Goal: Information Seeking & Learning: Understand process/instructions

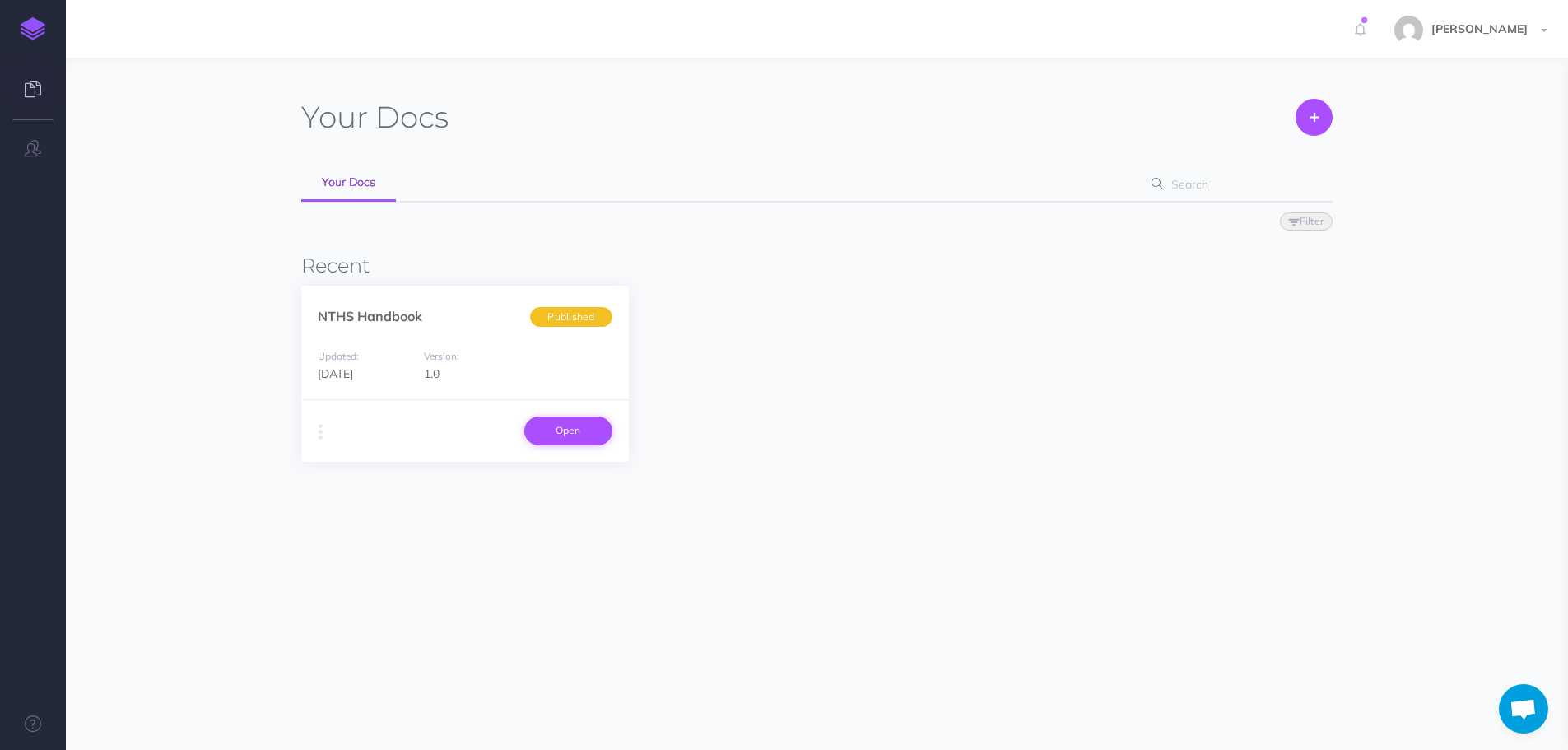
scroll to position [1445, 0]
click at [578, 435] on link "Open" at bounding box center [568, 430] width 88 height 28
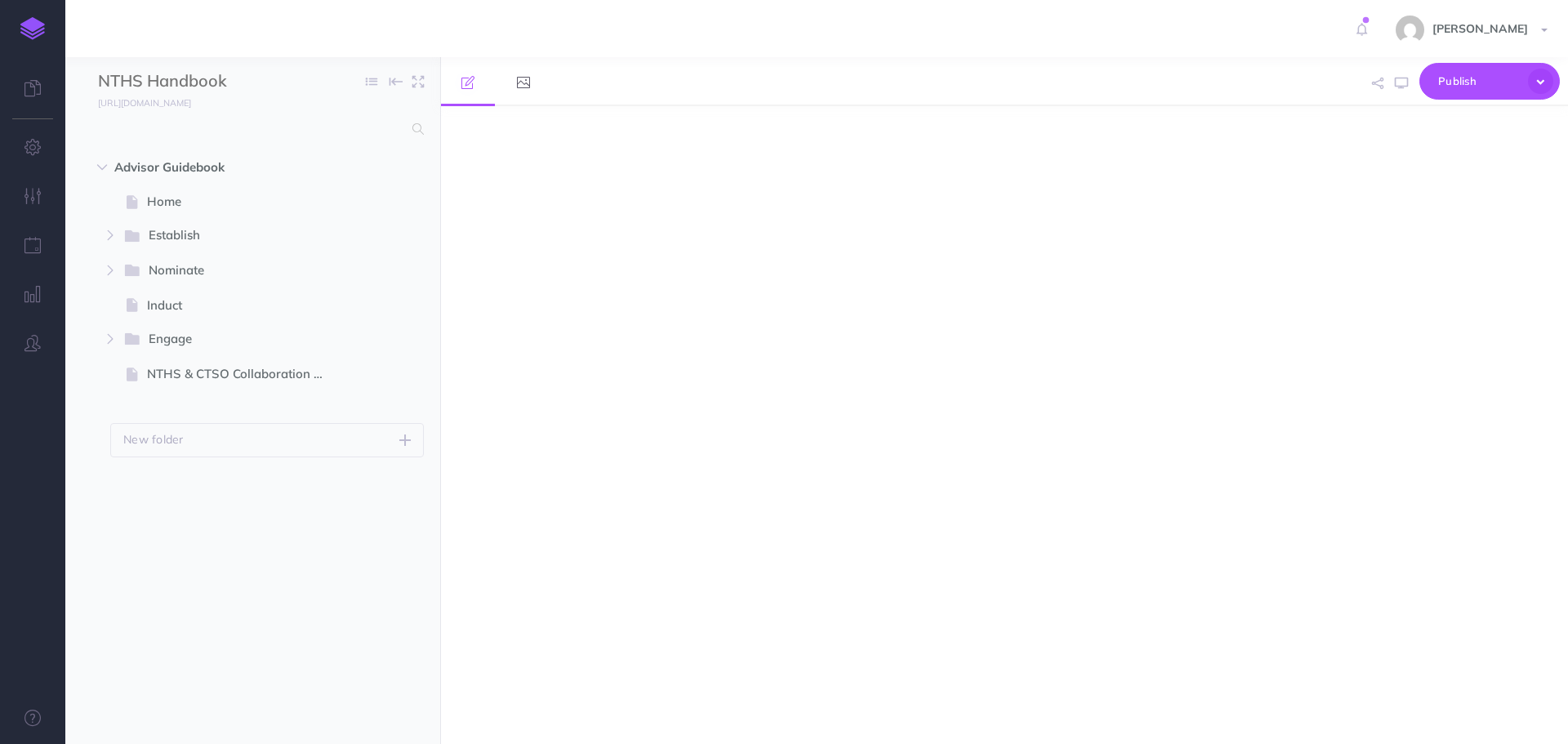
select select "null"
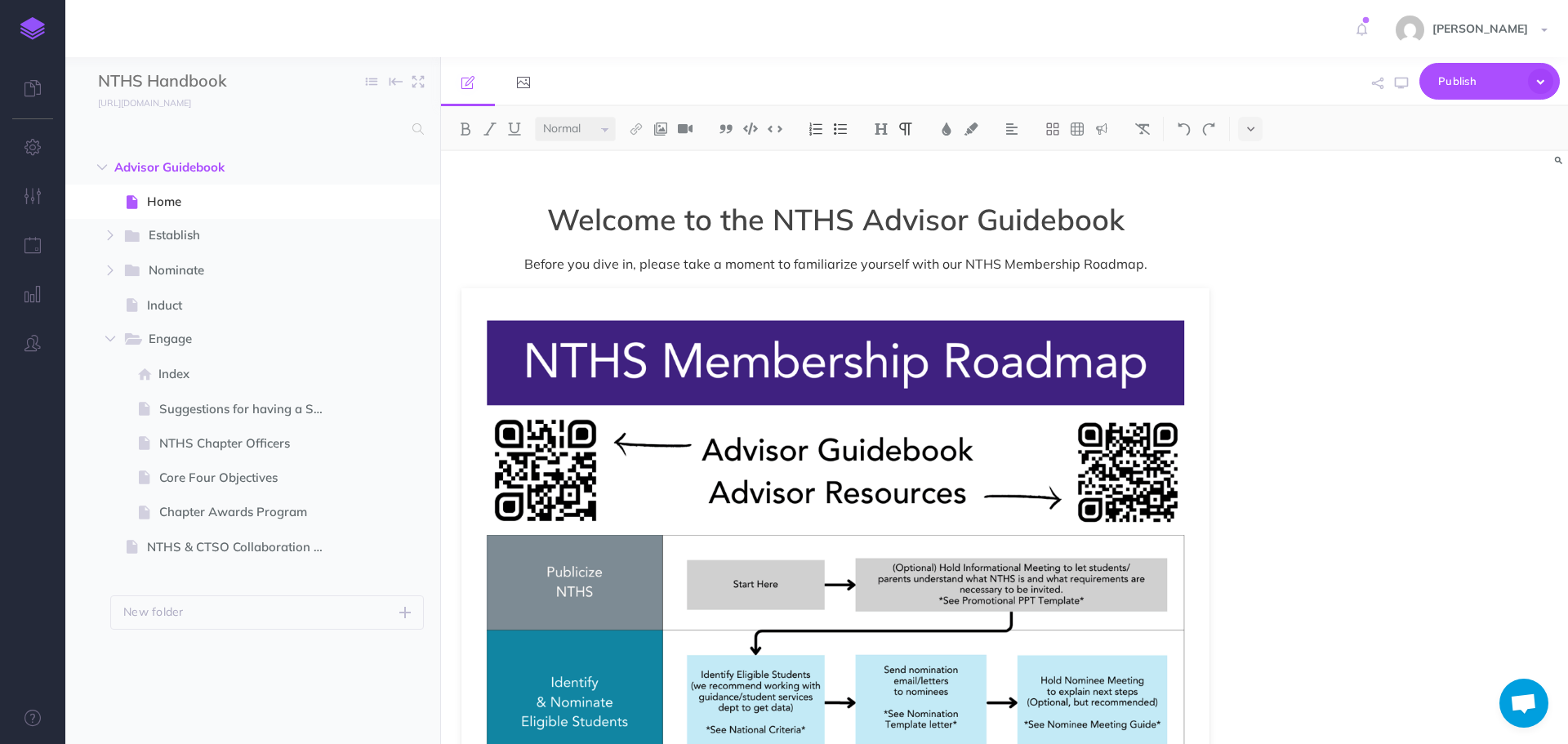
scroll to position [1493, 0]
click at [202, 232] on span "Establish" at bounding box center [232, 236] width 169 height 21
select select "null"
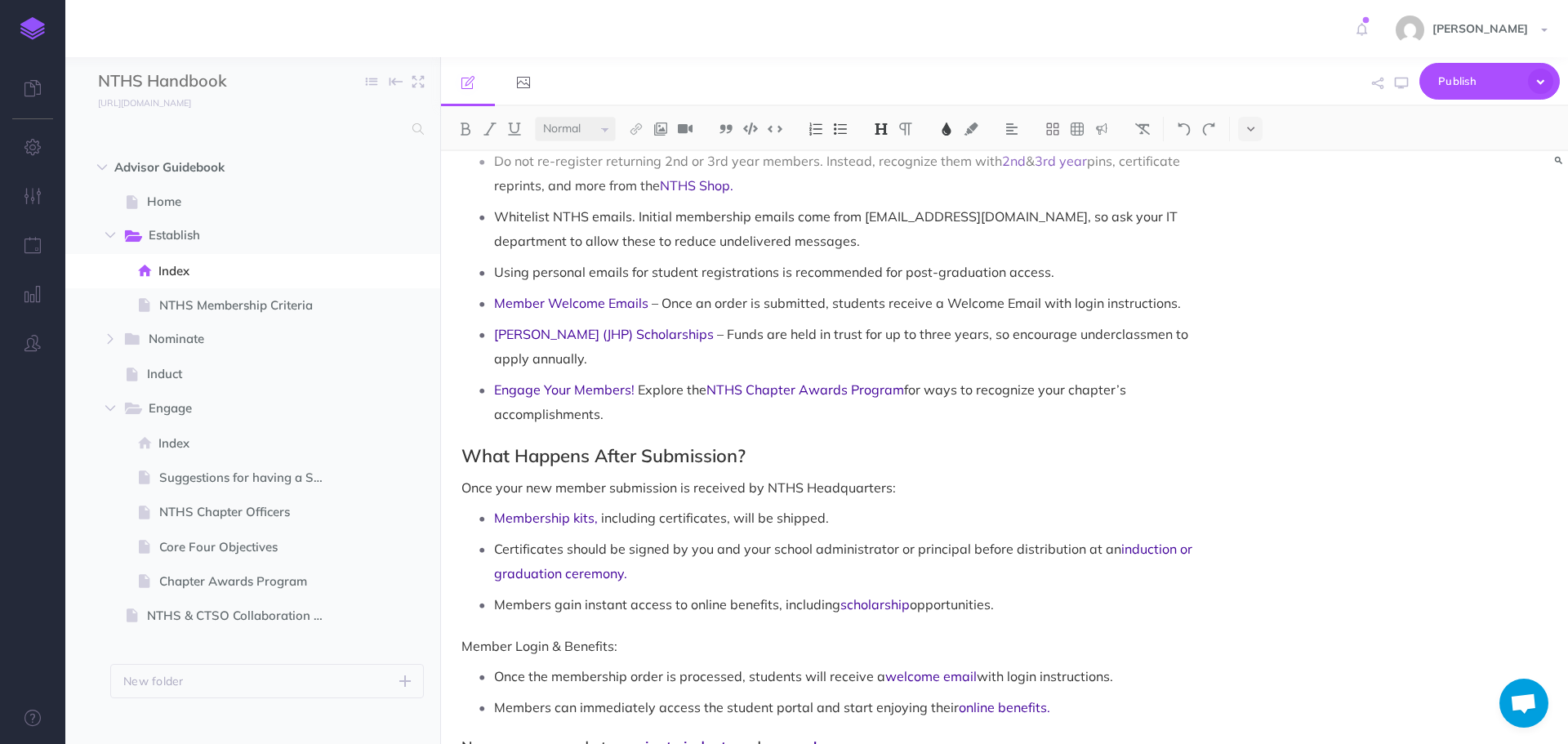
scroll to position [1543, 0]
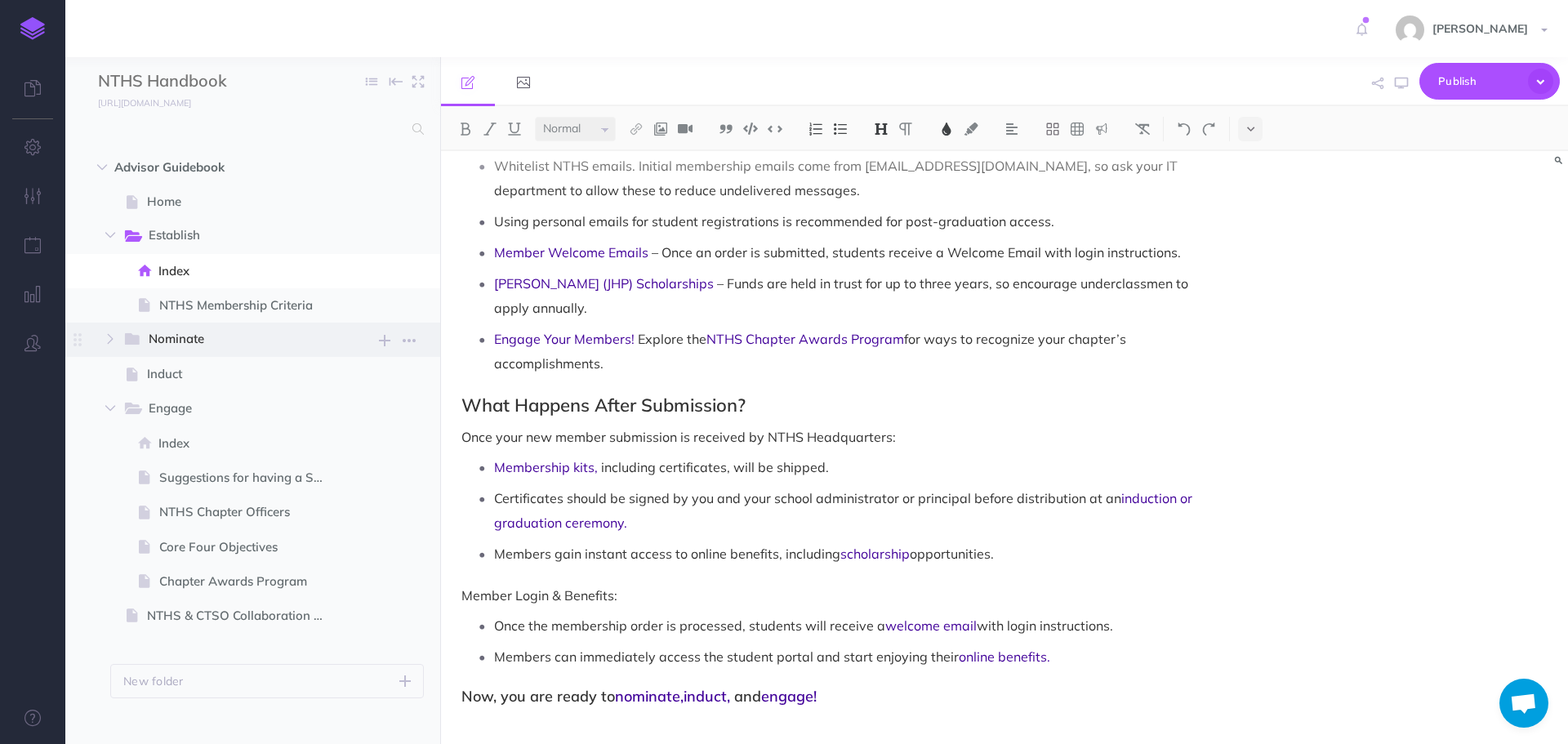
click at [189, 346] on span "Nominate" at bounding box center [232, 339] width 169 height 21
select select "null"
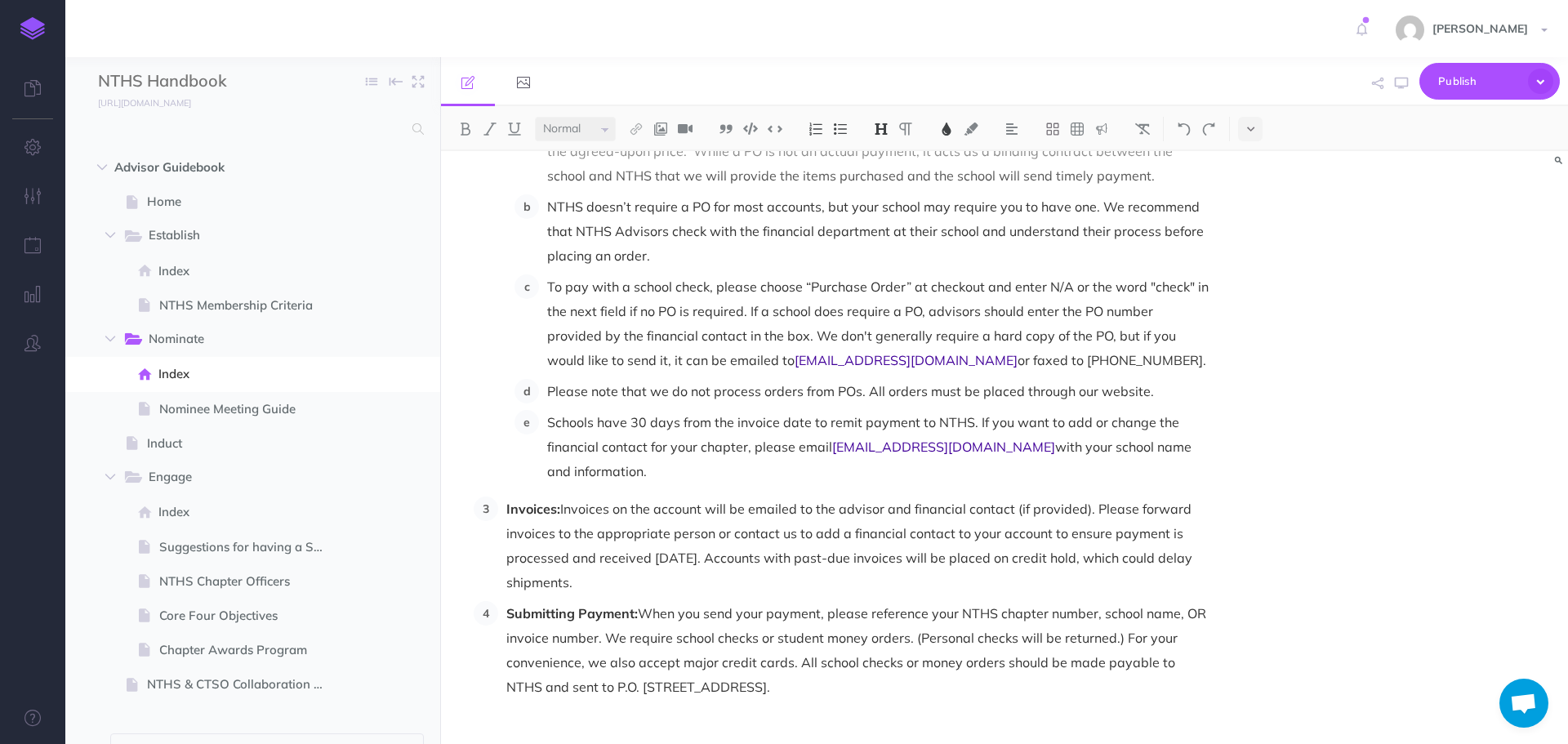
scroll to position [2387, 0]
click at [232, 410] on span "Nominee Meeting Guide" at bounding box center [251, 410] width 183 height 20
select select "null"
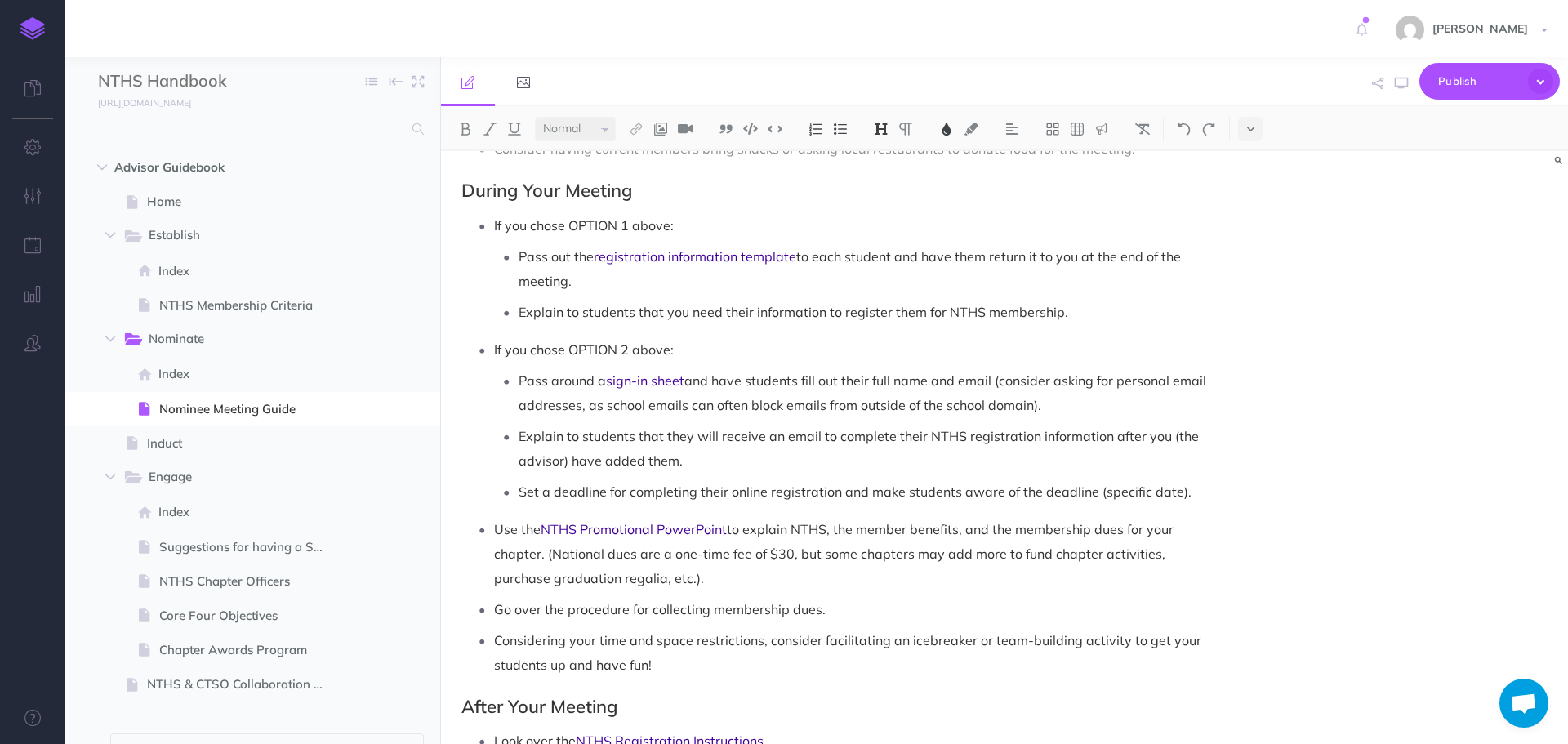
scroll to position [1718, 0]
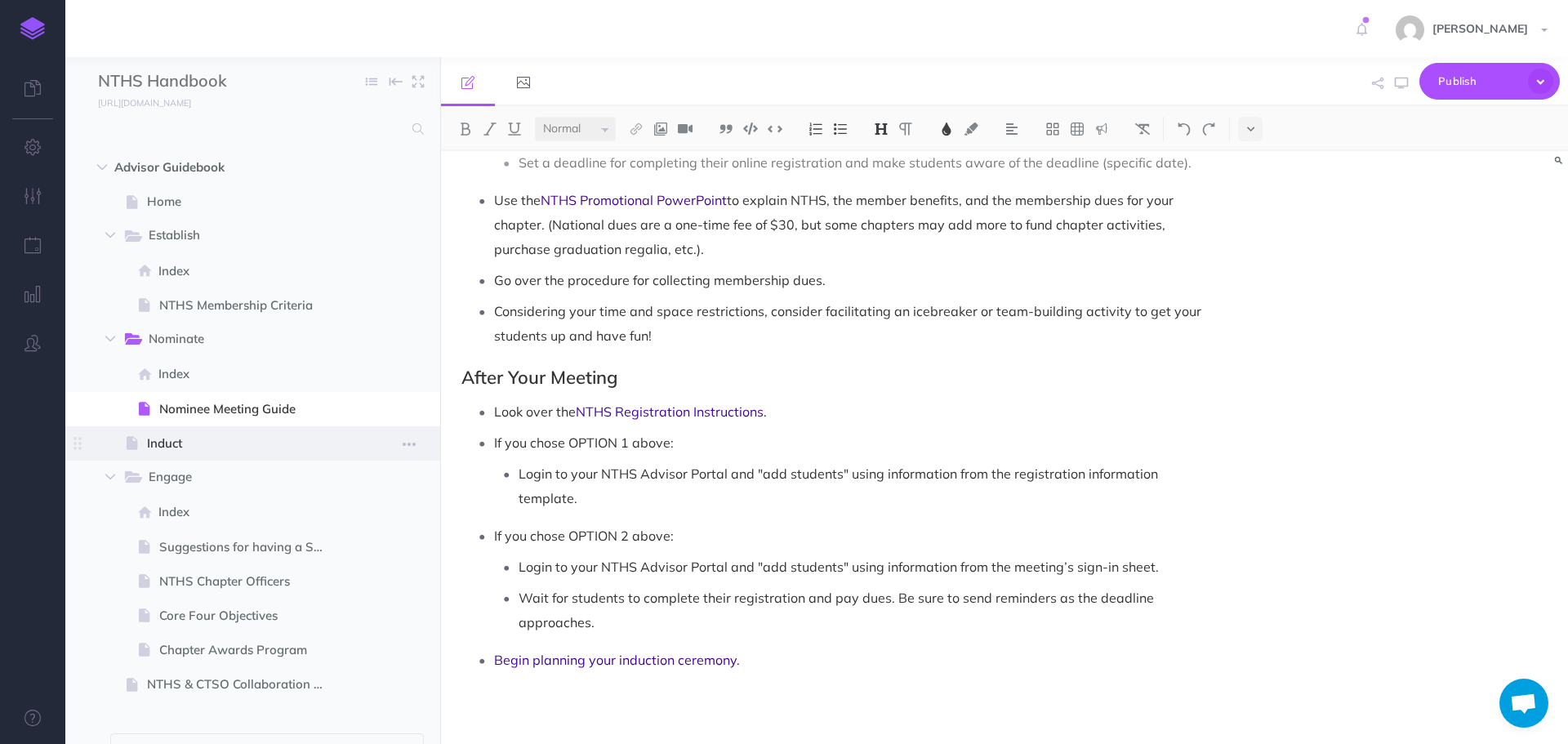
click at [217, 438] on span "Induct" at bounding box center [245, 444] width 195 height 20
select select "null"
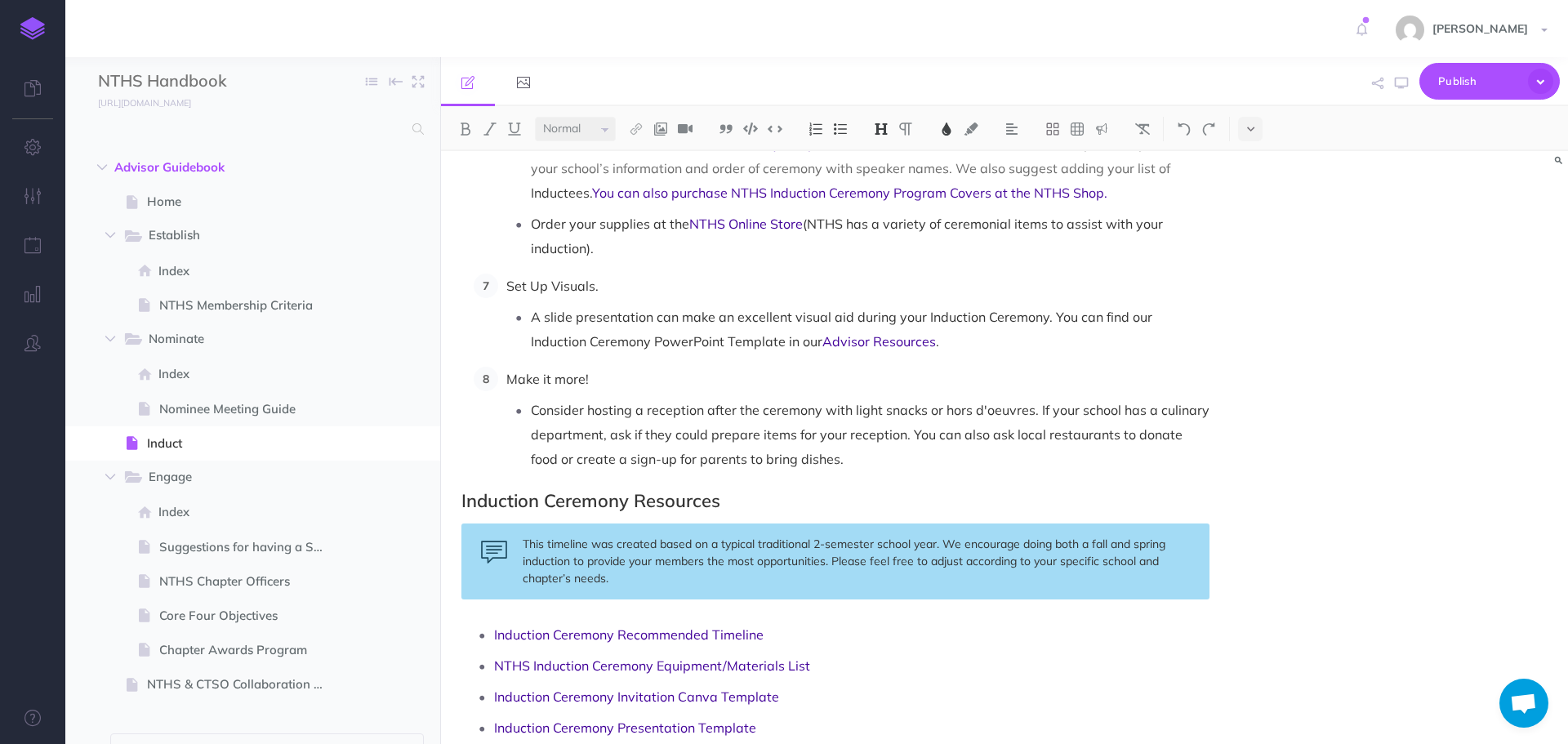
scroll to position [2150, 0]
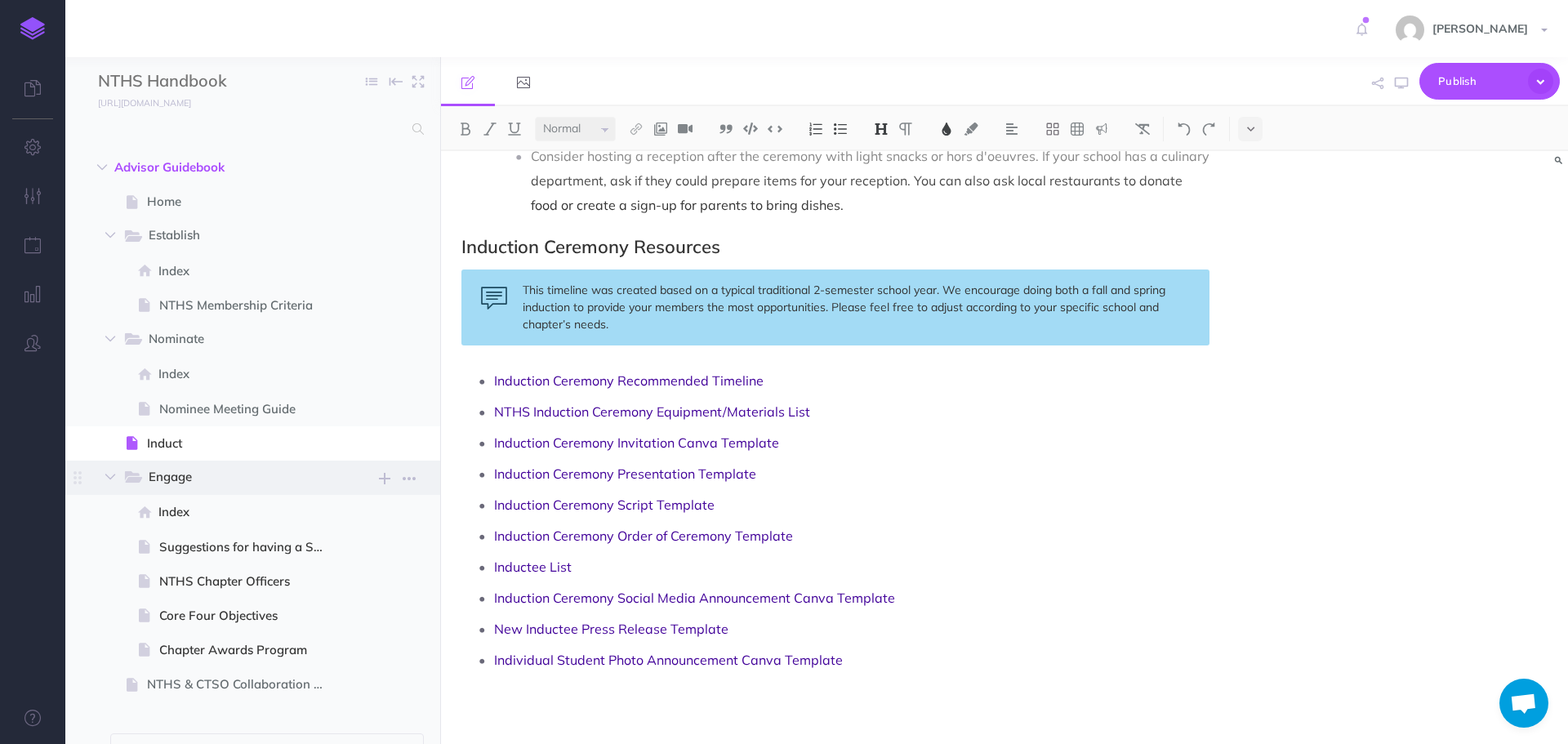
click at [215, 484] on span "Engage" at bounding box center [232, 477] width 169 height 21
select select "null"
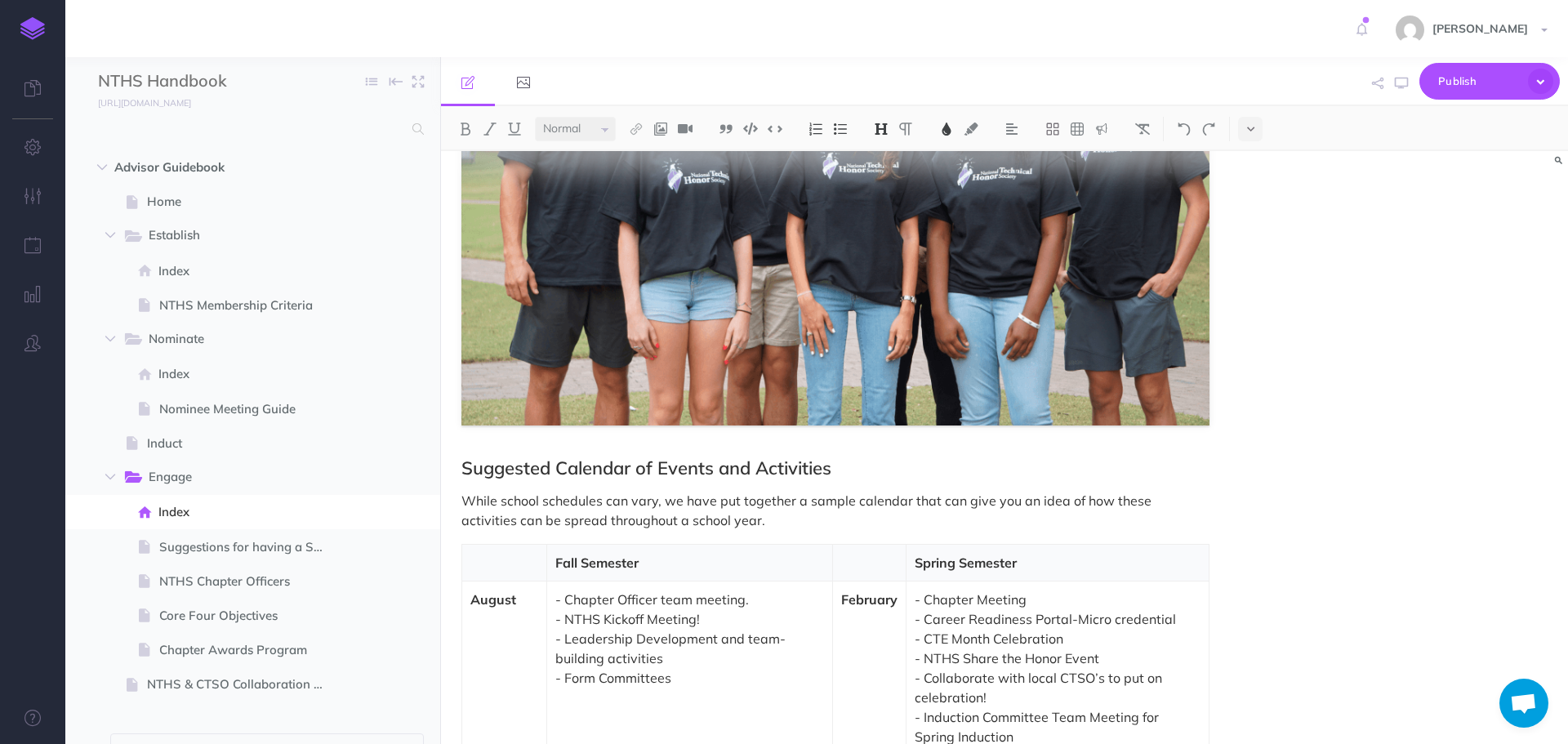
scroll to position [1389, 0]
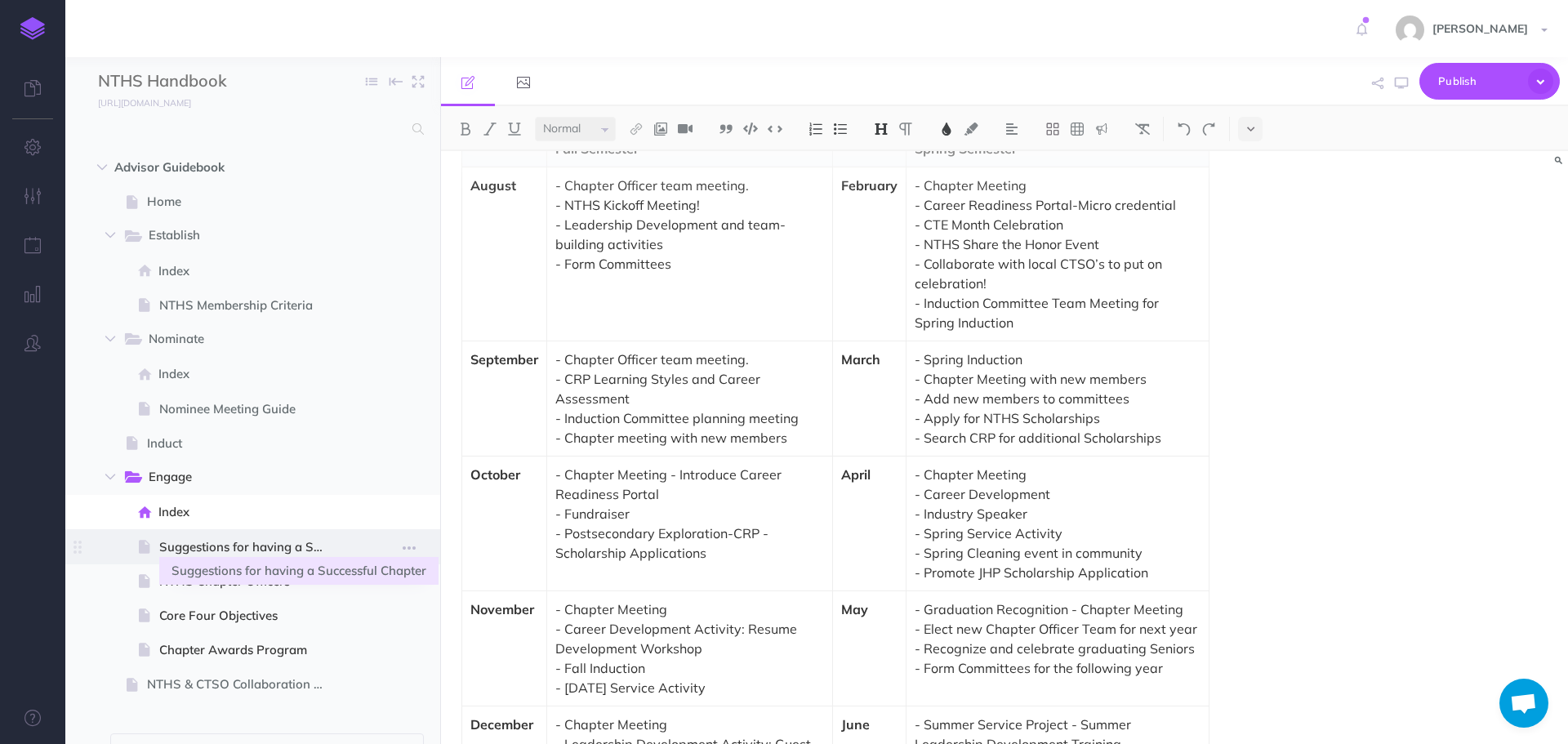
click at [292, 543] on span "Suggestions for having a Successful Chapter" at bounding box center [251, 547] width 183 height 20
select select "null"
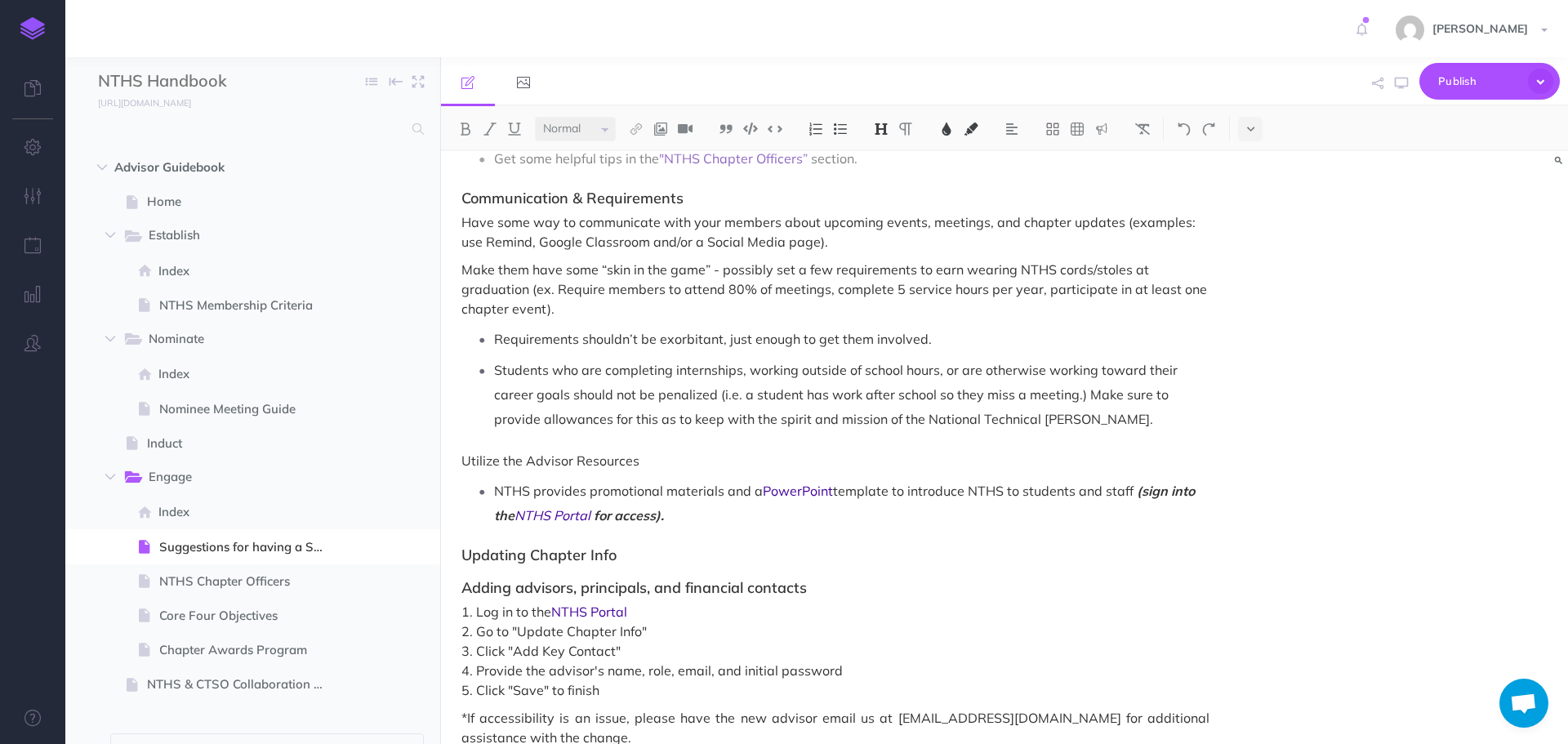
scroll to position [1045, 0]
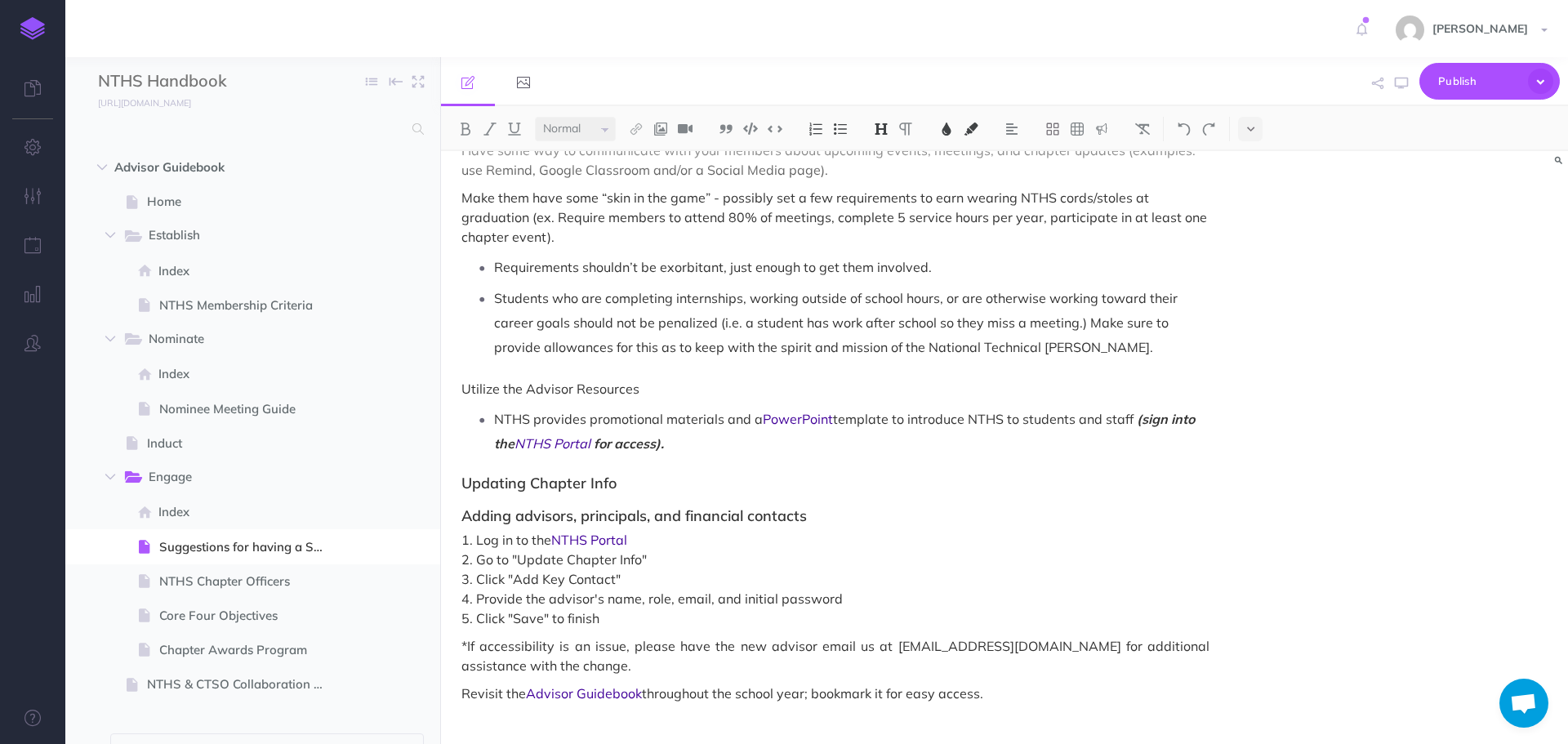
click at [666, 617] on span "2. Go to "Update Chapter Info" 3. Click "Add Key Contact" 4. Provide the adviso…" at bounding box center [835, 589] width 748 height 78
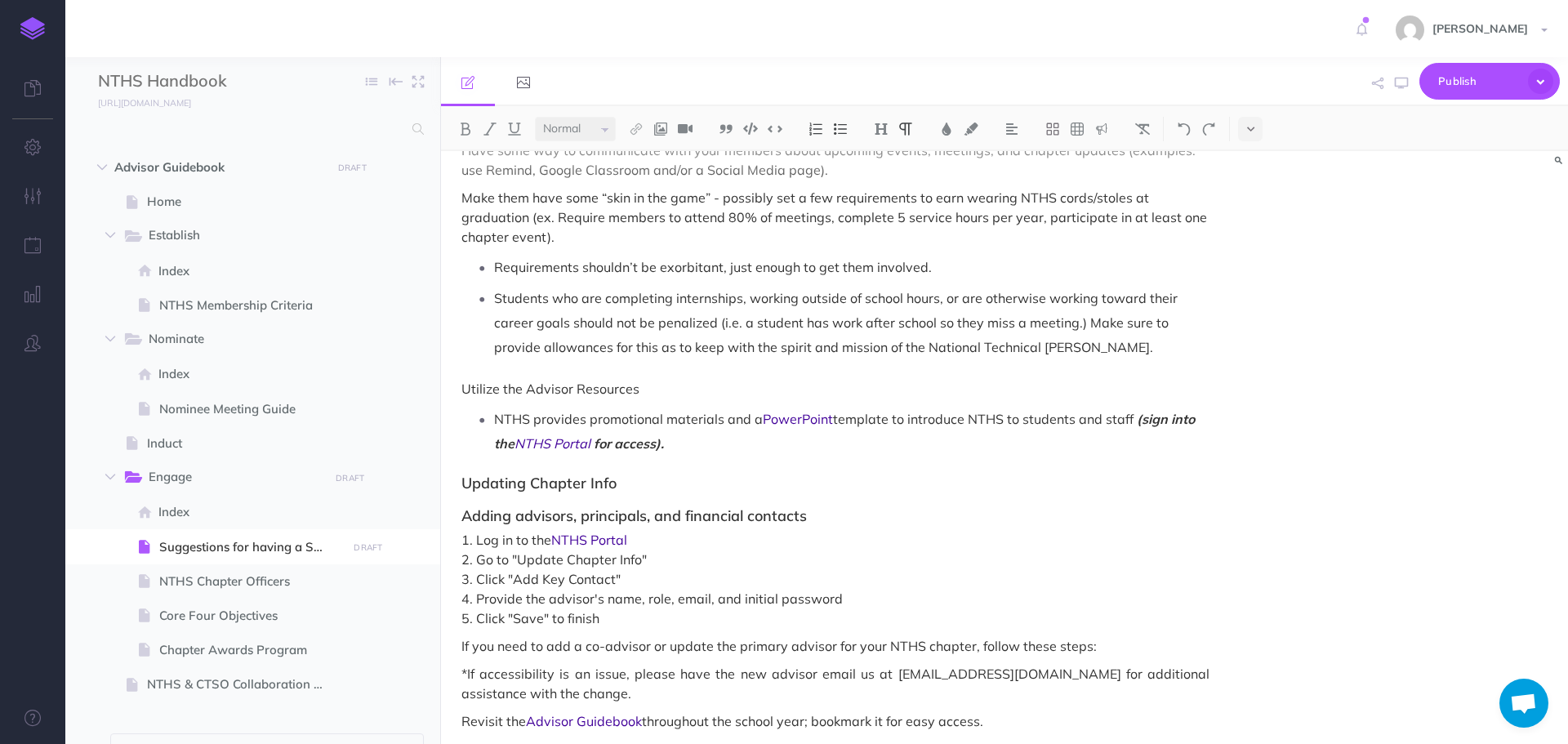
click at [1048, 647] on p "If you need to add a co-advisor or update the primary advisor for your NTHS cha…" at bounding box center [835, 647] width 748 height 20
click at [1187, 647] on p "If you need to add a co-advisor or update the primary advisor for your NTHS cha…" at bounding box center [835, 647] width 748 height 20
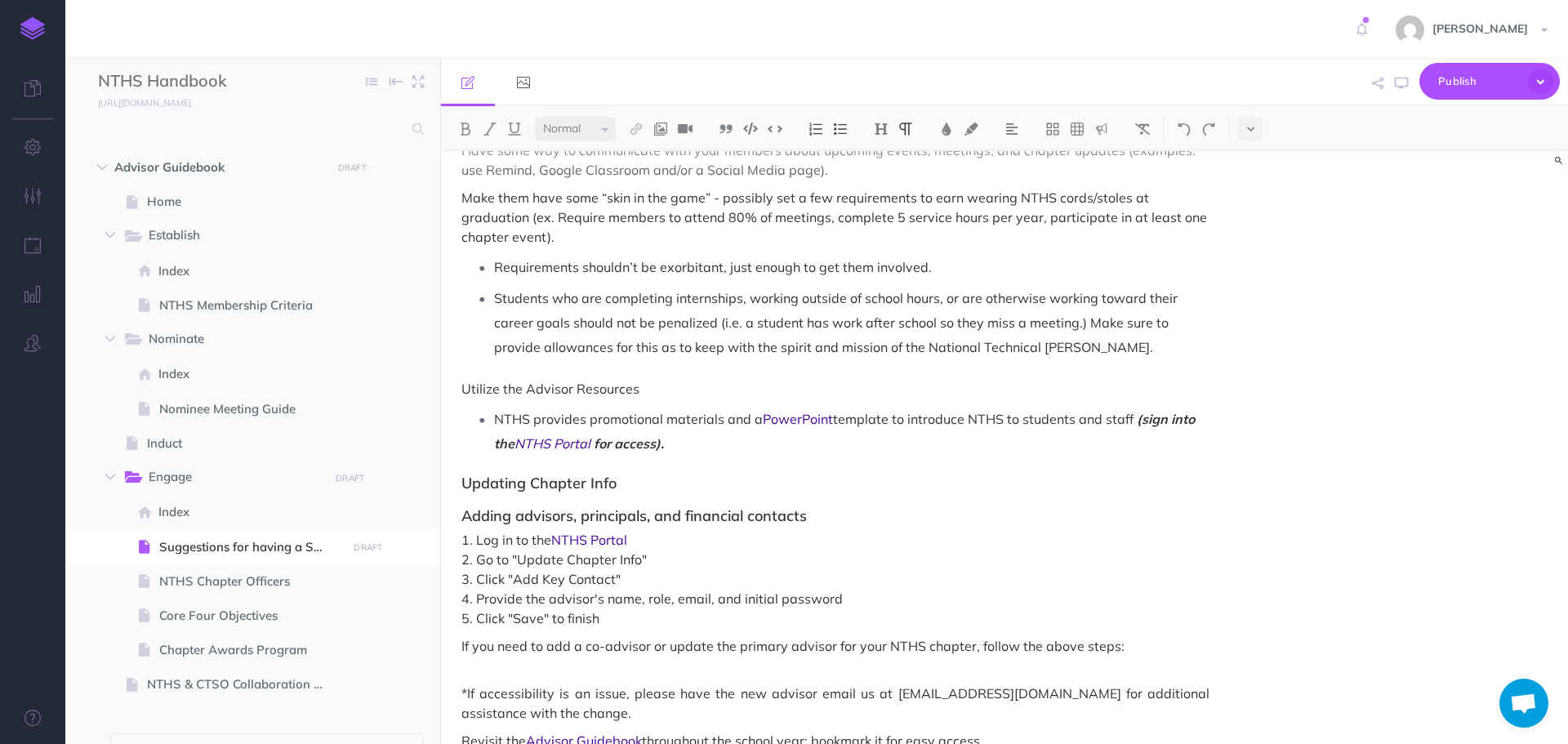
click at [500, 663] on p "If you need to add a co-advisor or update the primary advisor for your NTHS cha…" at bounding box center [835, 656] width 748 height 39
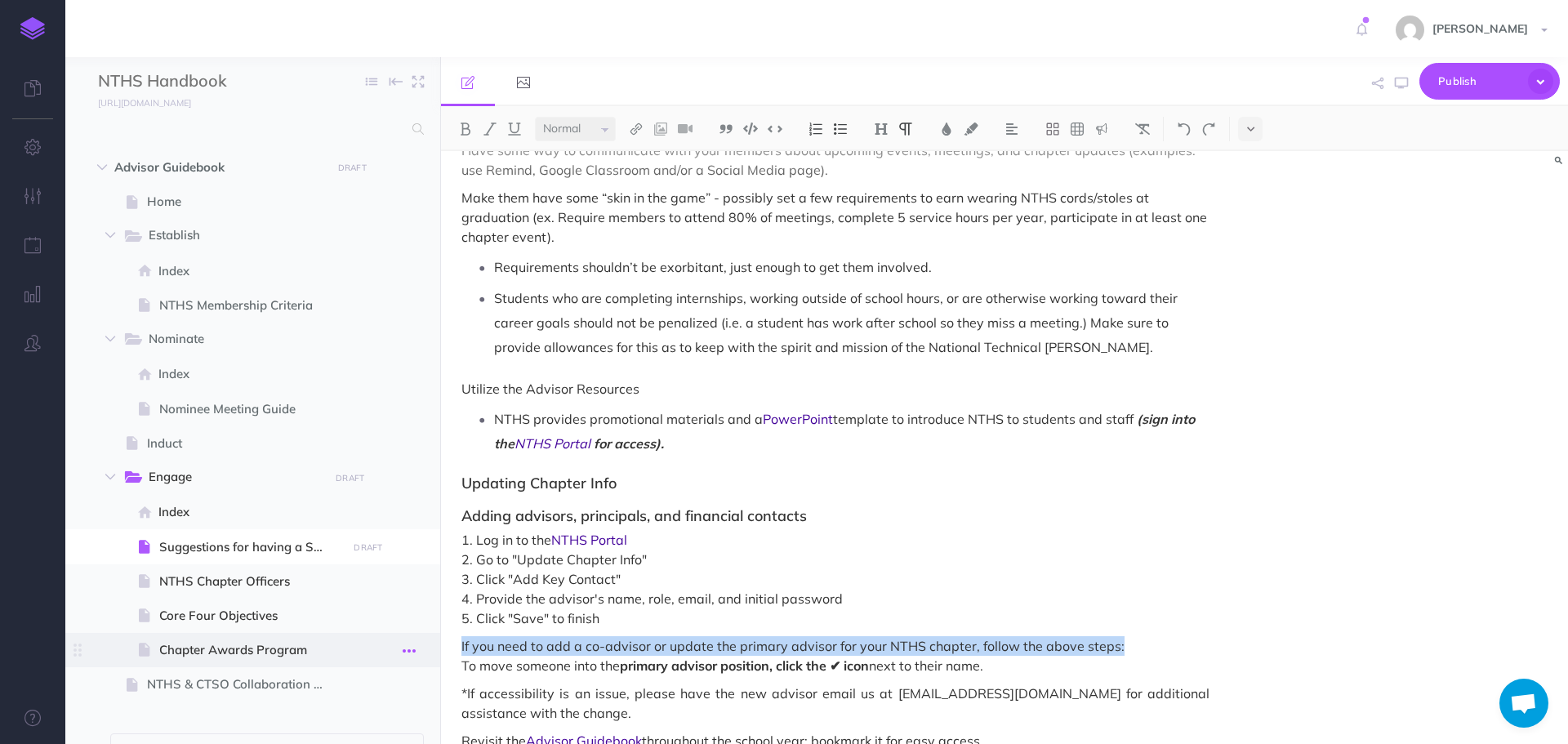
drag, startPoint x: 1119, startPoint y: 647, endPoint x: 401, endPoint y: 652, distance: 718.0
click at [401, 652] on div "NTHS Handbook Collapse all Expand all Expand to root folders http://docs.nths.o…" at bounding box center [816, 401] width 1502 height 687
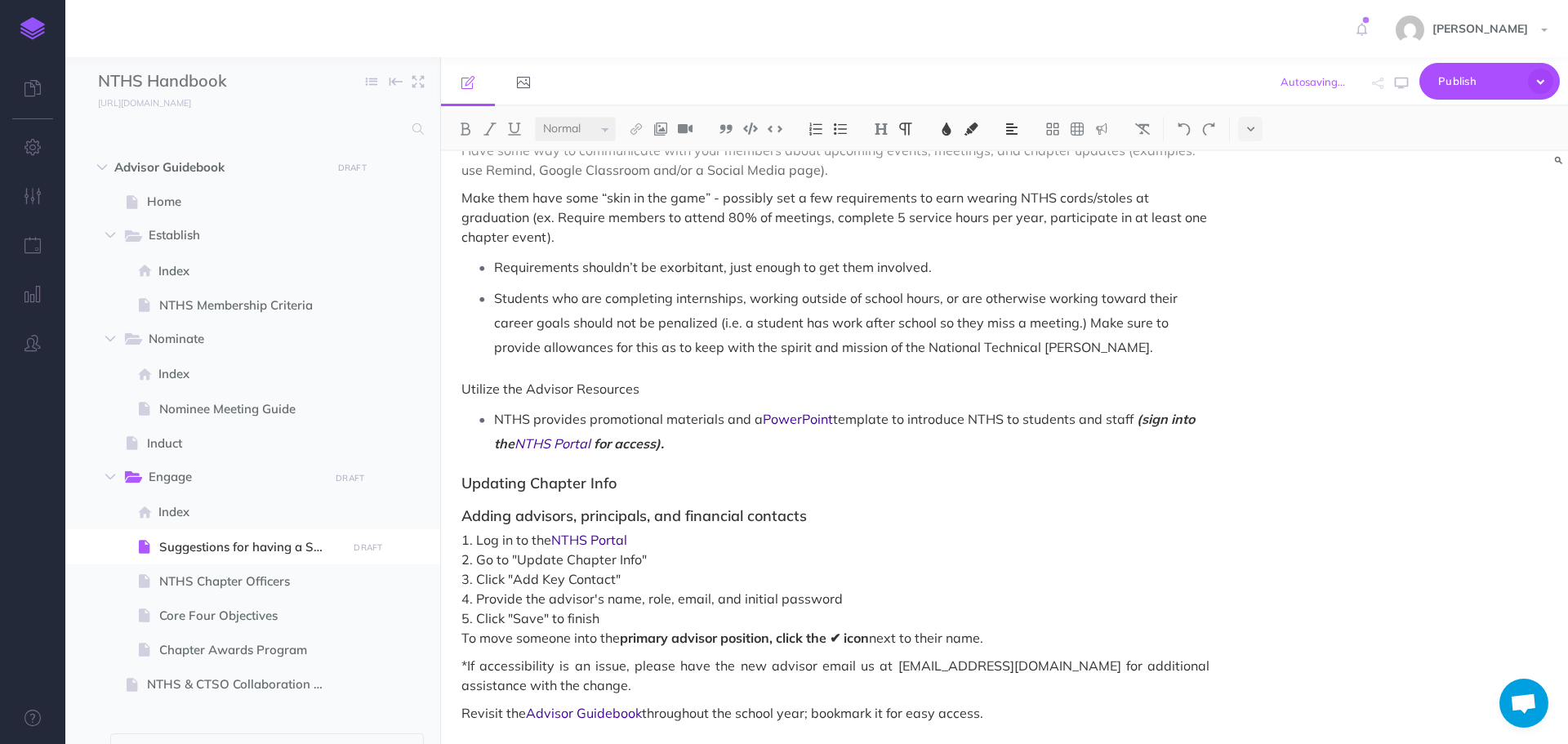
click at [462, 645] on p "1. Log in to the NTHS Portal 2. Go to "Update Chapter Info" 3. Click "Add Key C…" at bounding box center [835, 588] width 748 height 117
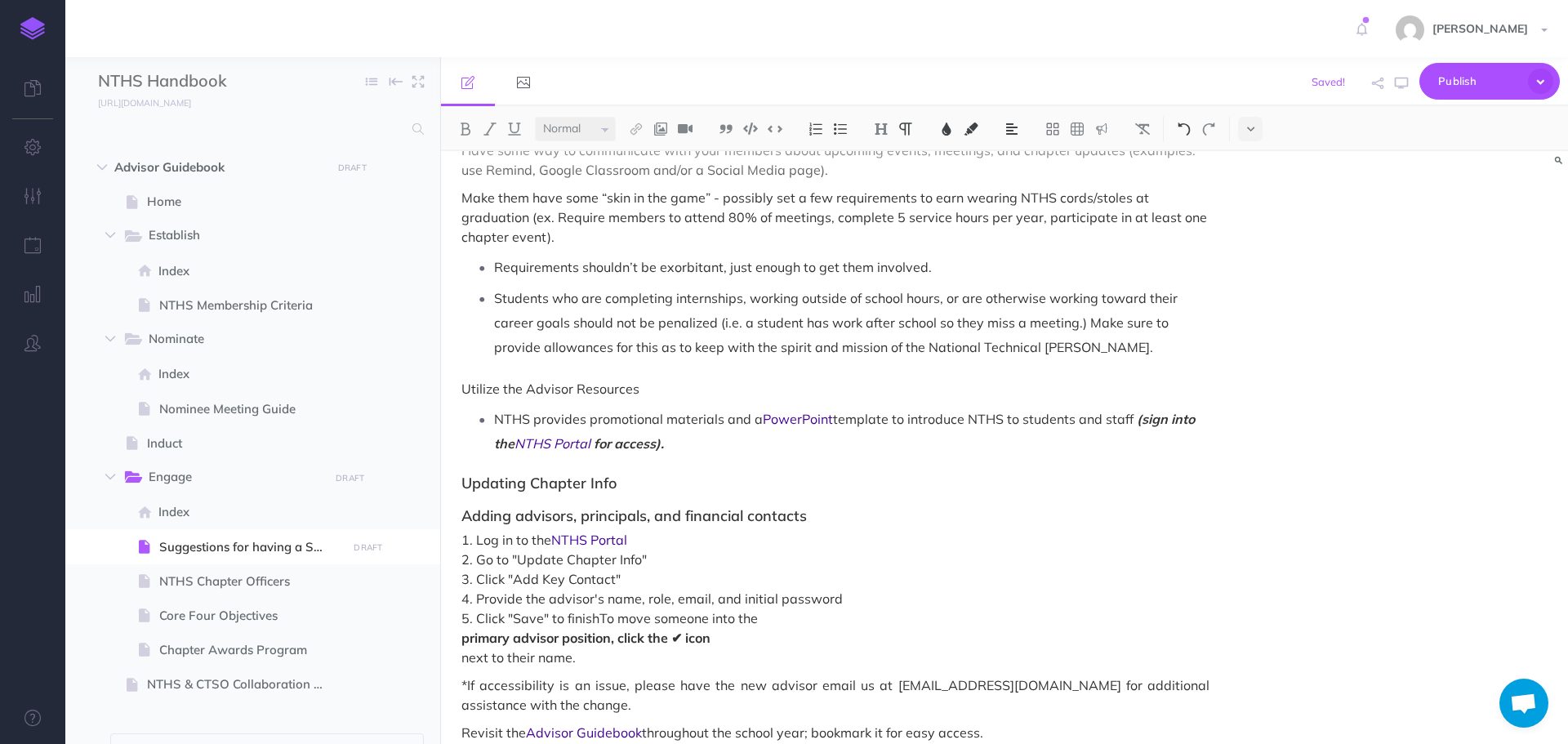
click at [1185, 130] on img at bounding box center [1184, 129] width 15 height 13
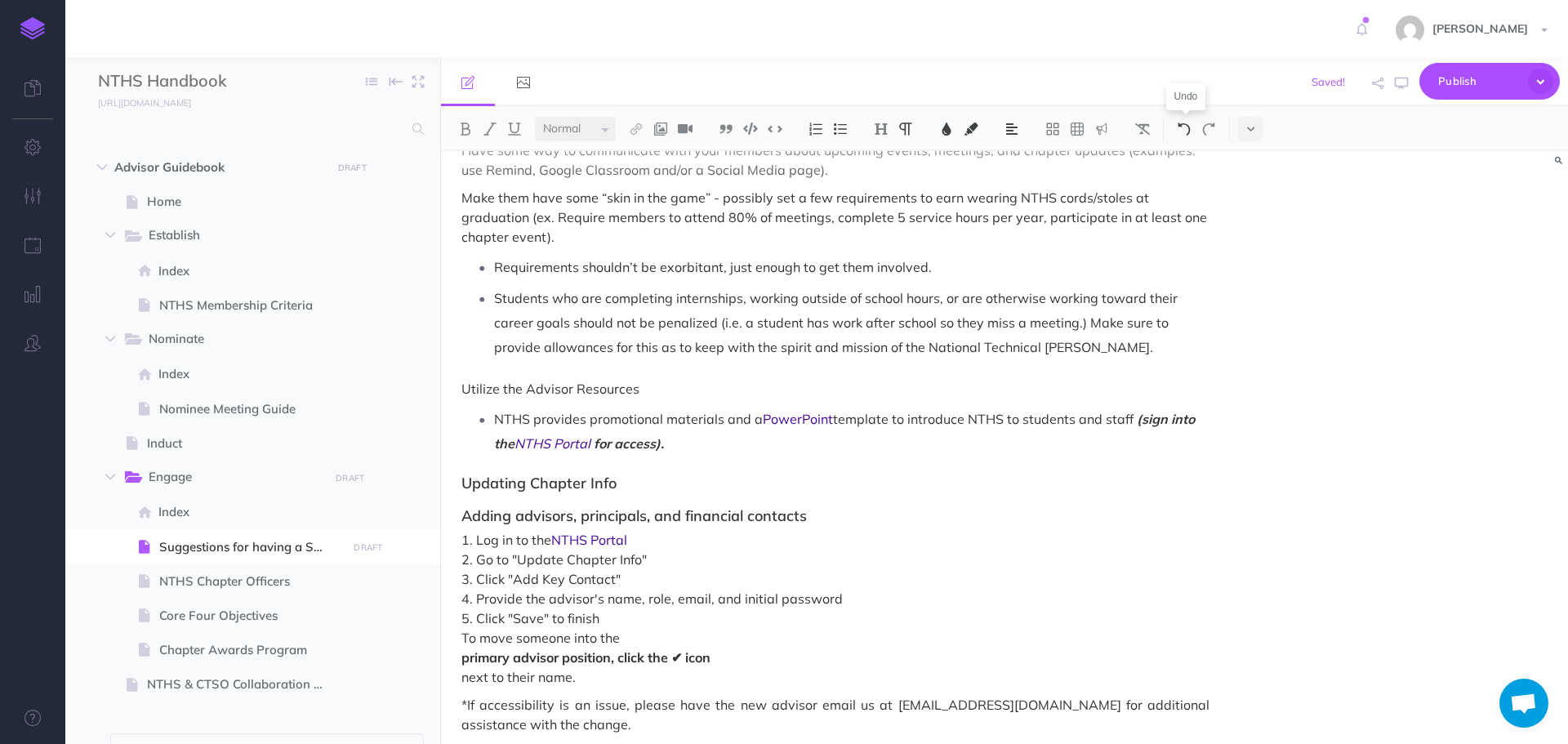
click at [1185, 130] on img at bounding box center [1184, 129] width 15 height 13
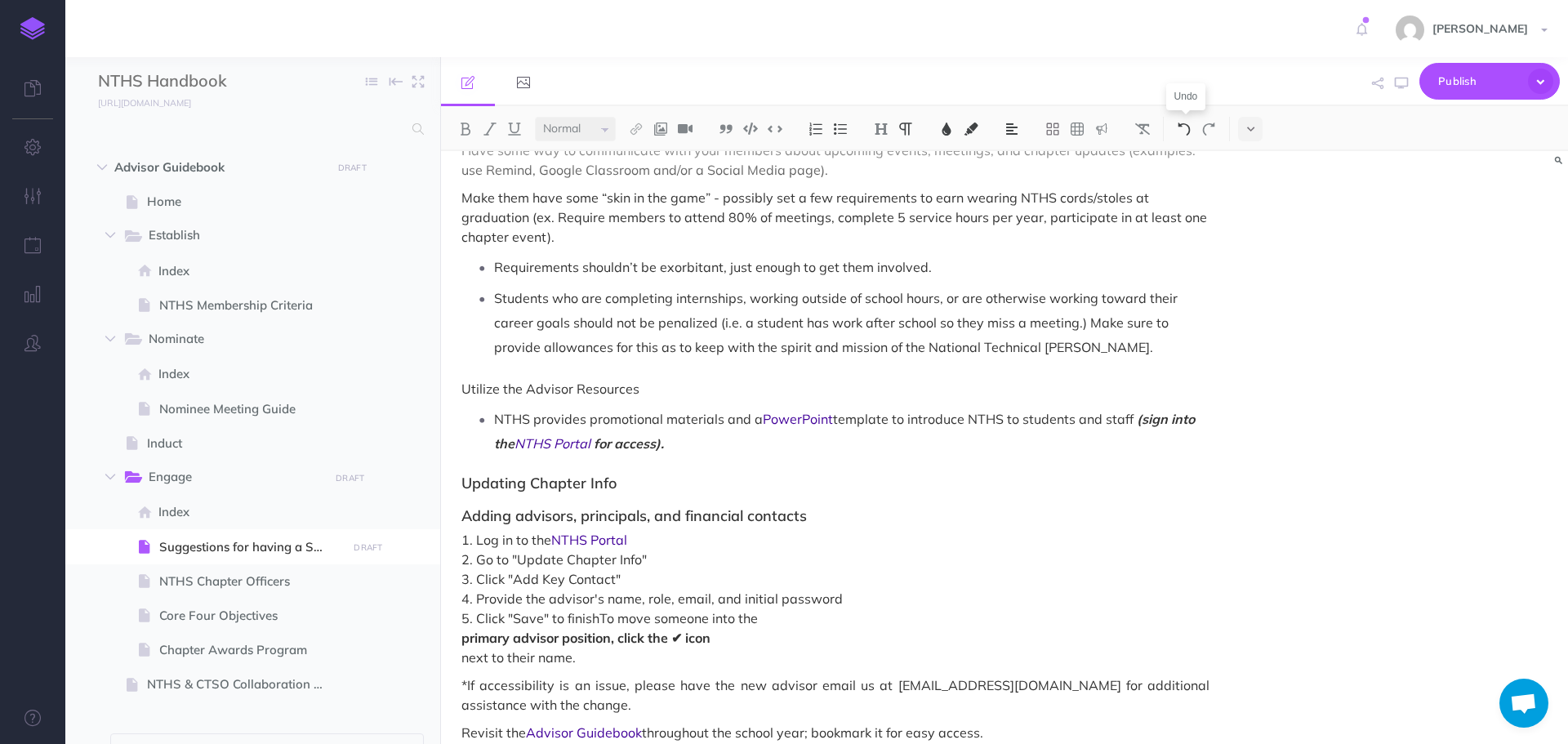
click at [1185, 130] on img at bounding box center [1184, 129] width 15 height 13
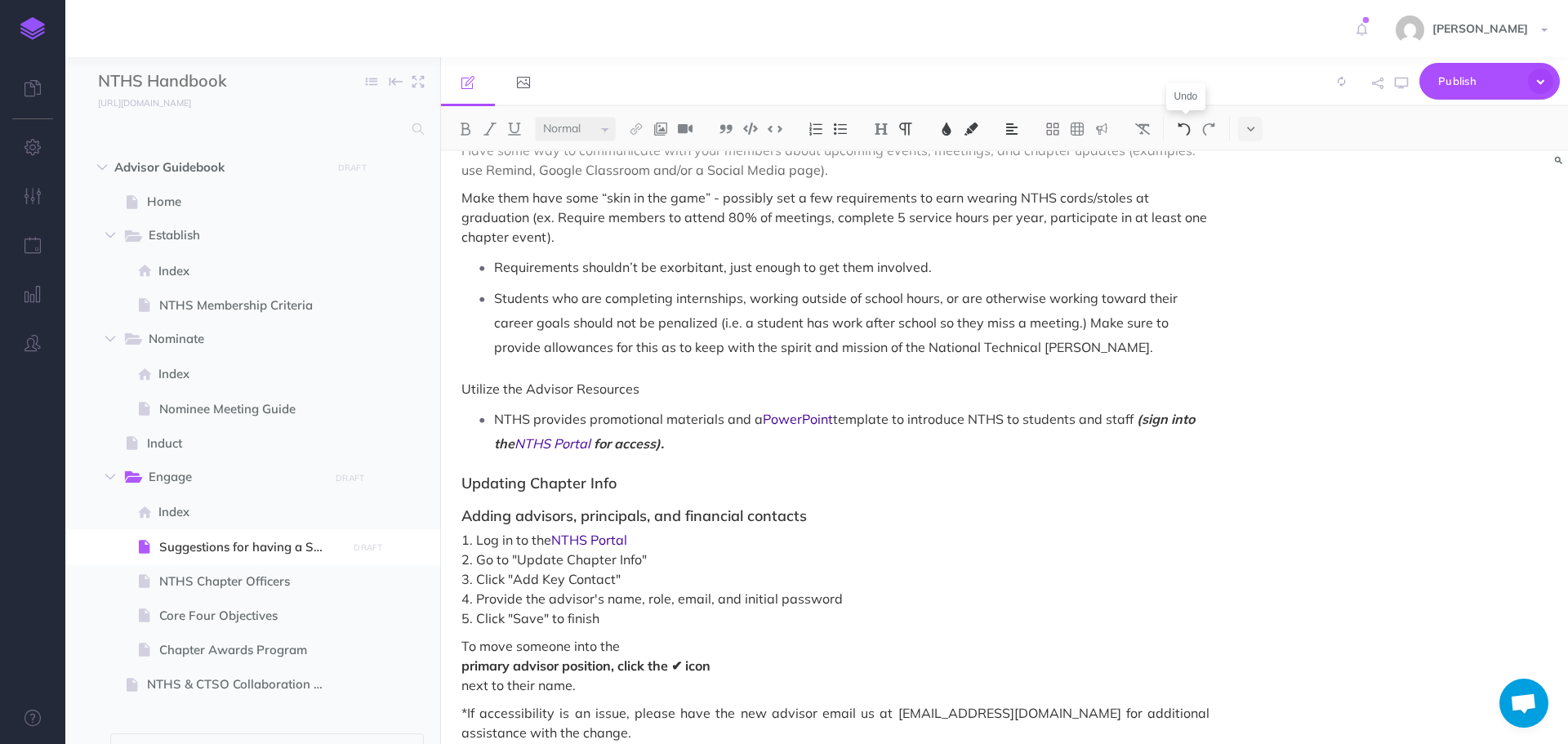
click at [1185, 130] on img at bounding box center [1184, 129] width 15 height 13
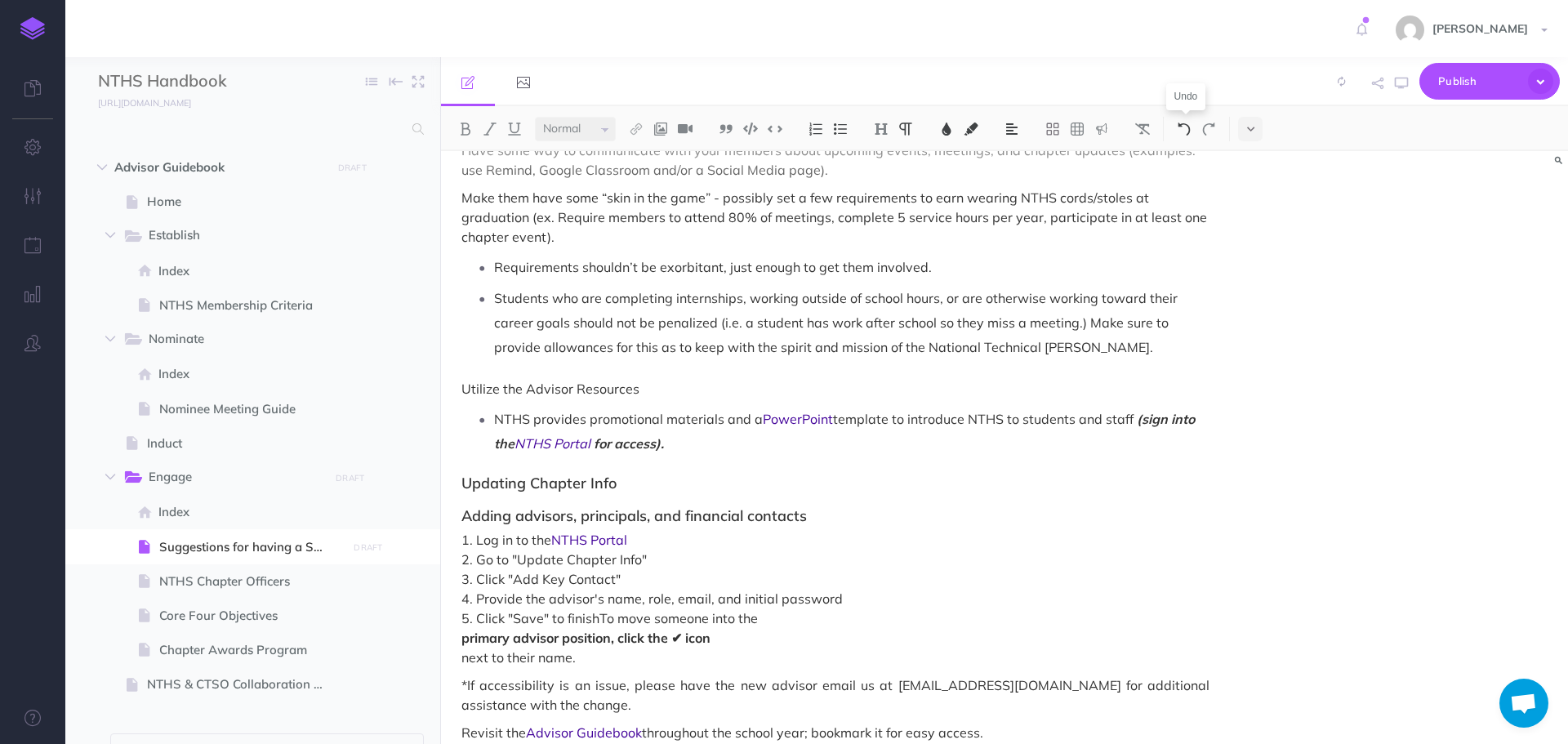
click at [1185, 130] on img at bounding box center [1184, 129] width 15 height 13
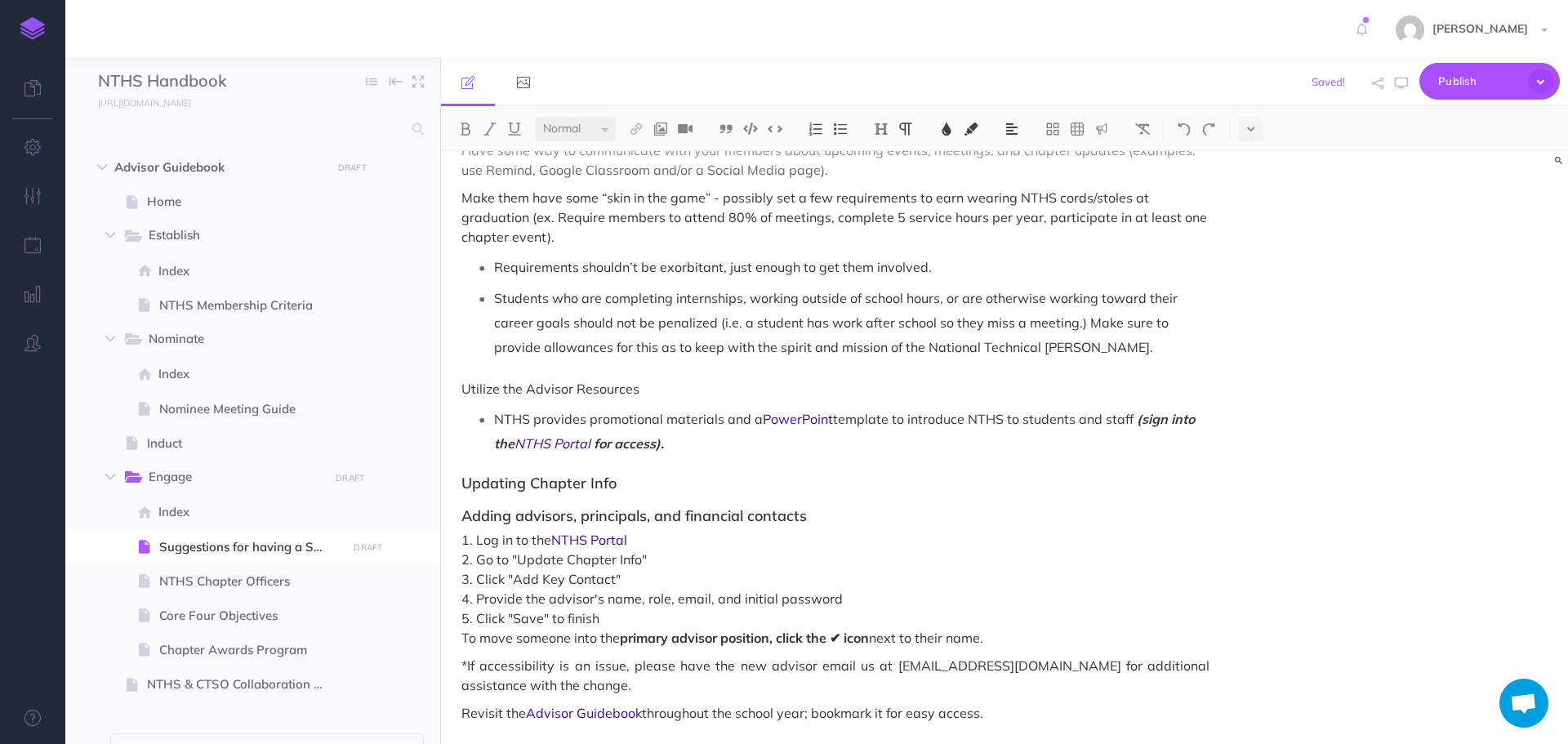
click at [465, 632] on p "1. Log in to the NTHS Portal 2. Go to "Update Chapter Info" 3. Click "Add Key C…" at bounding box center [835, 588] width 748 height 117
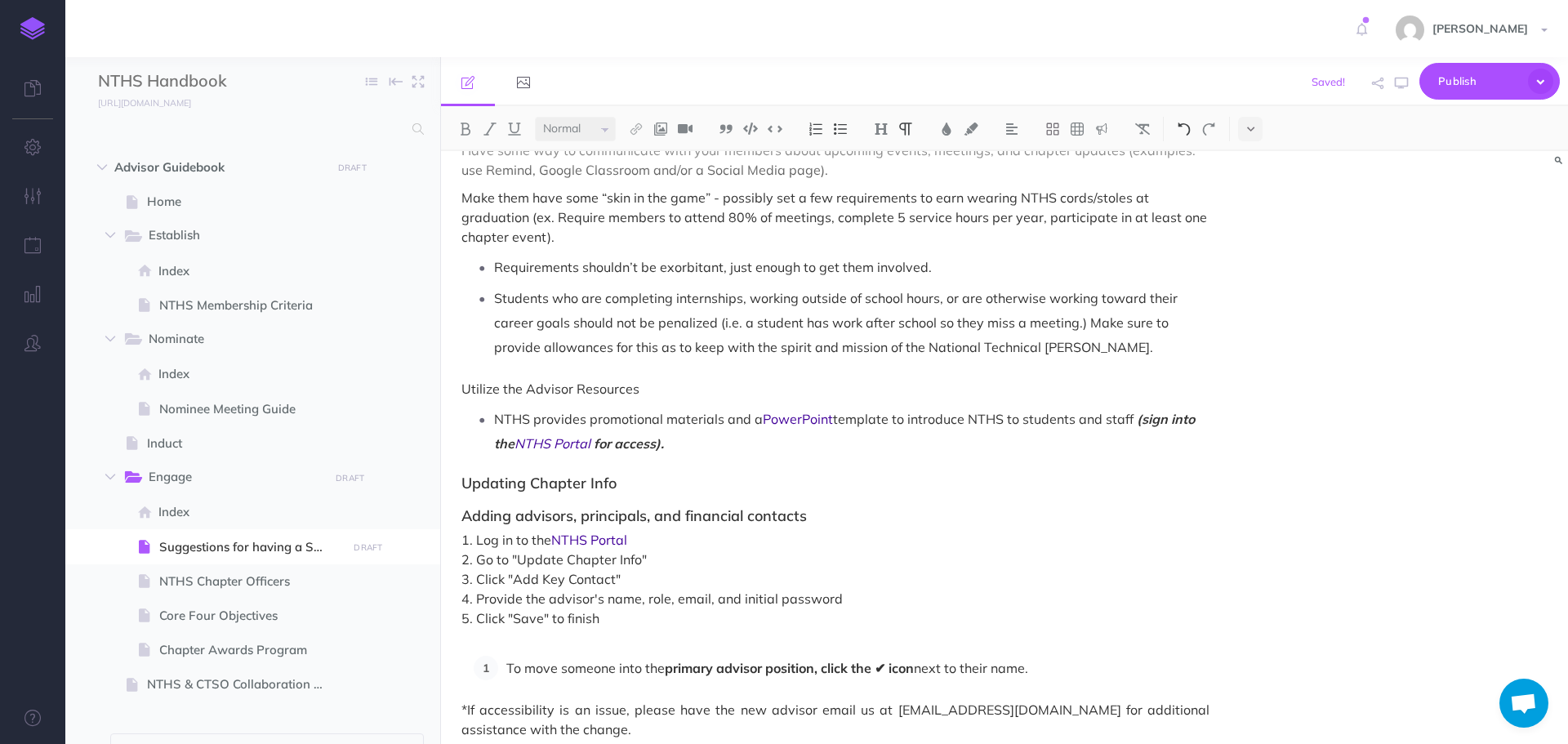
click at [1182, 127] on img at bounding box center [1184, 129] width 15 height 13
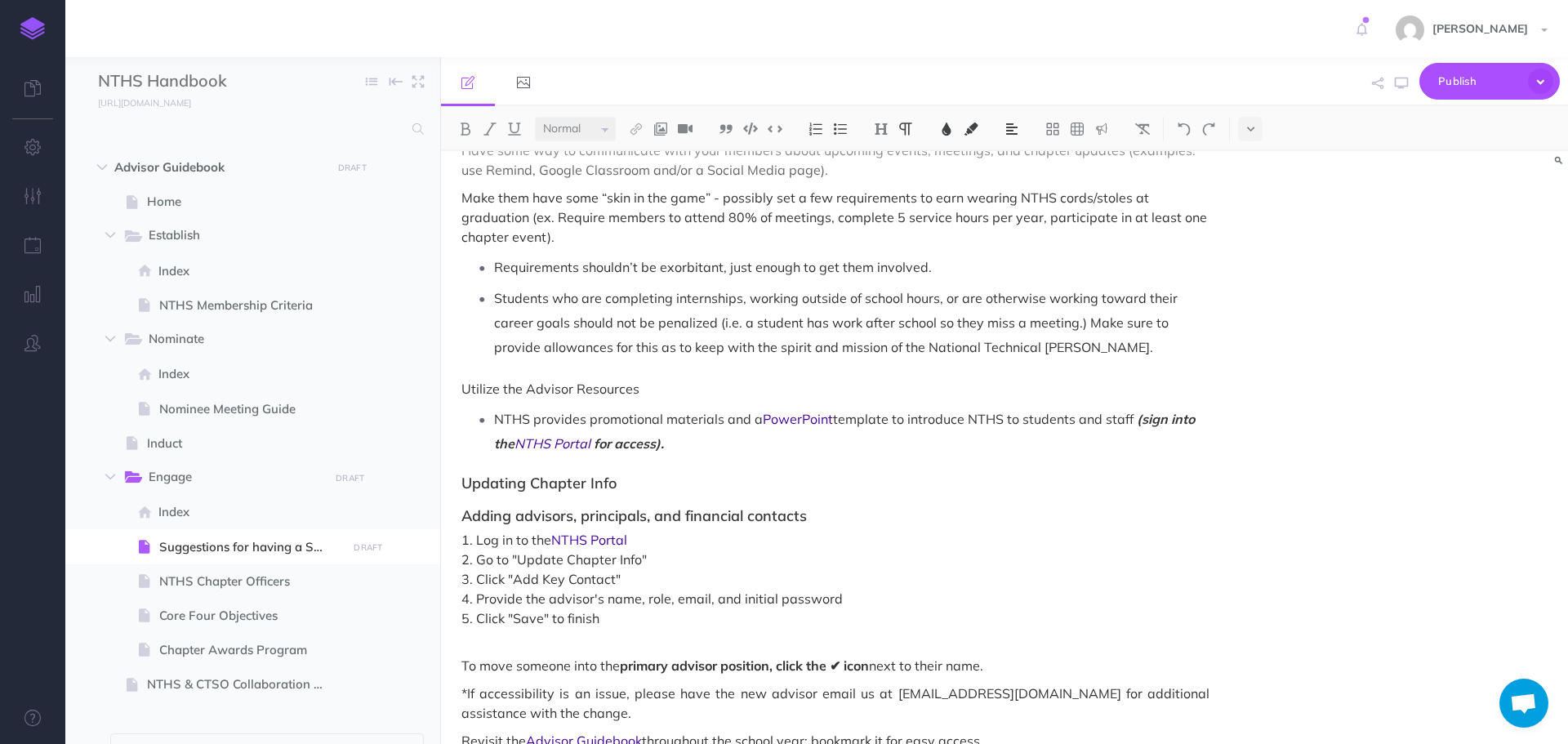
click at [512, 647] on p "1. Log in to the NTHS Portal 2. Go to "Update Chapter Info" 3. Click "Add Key C…" at bounding box center [835, 588] width 748 height 117
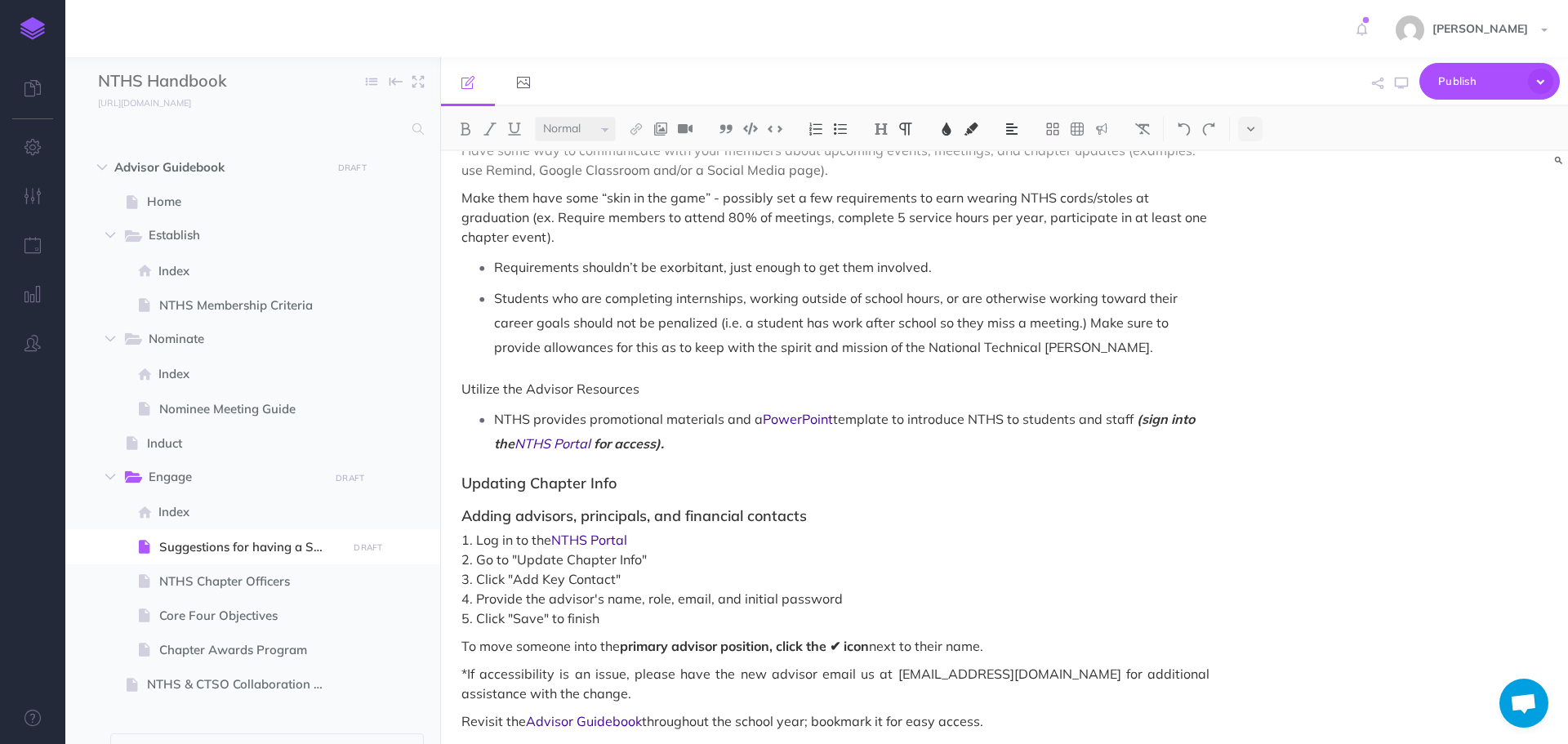
click at [463, 648] on p "To move someone into the primary advisor position, click the ✔ icon next to the…" at bounding box center [835, 647] width 748 height 20
click at [476, 639] on p "1. Log in to the NTHS Portal 2. Go to "Update Chapter Info" 3. Click "Add Key C…" at bounding box center [835, 588] width 748 height 117
drag, startPoint x: 457, startPoint y: 634, endPoint x: 1060, endPoint y: 645, distance: 603.1
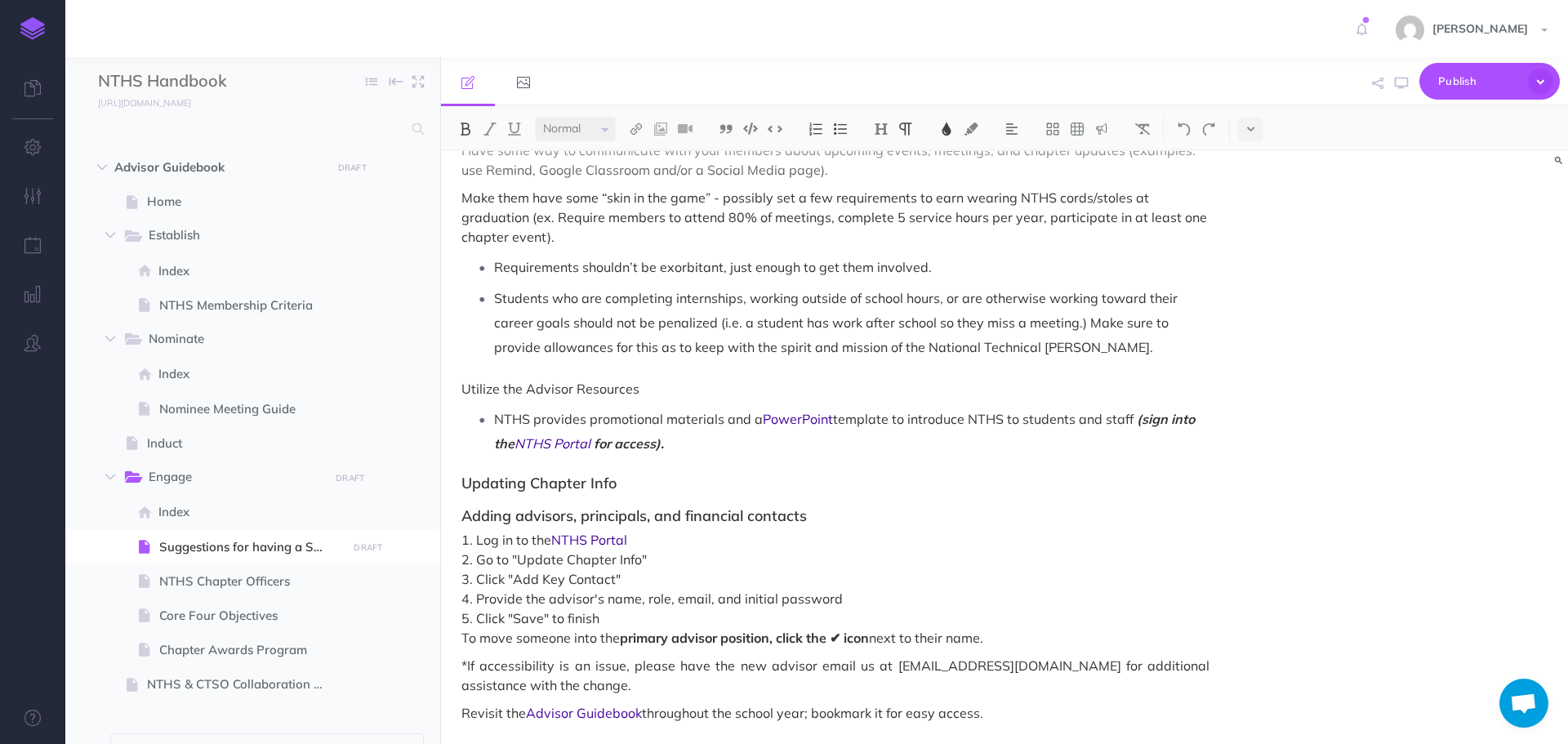
click at [950, 128] on img at bounding box center [947, 129] width 15 height 13
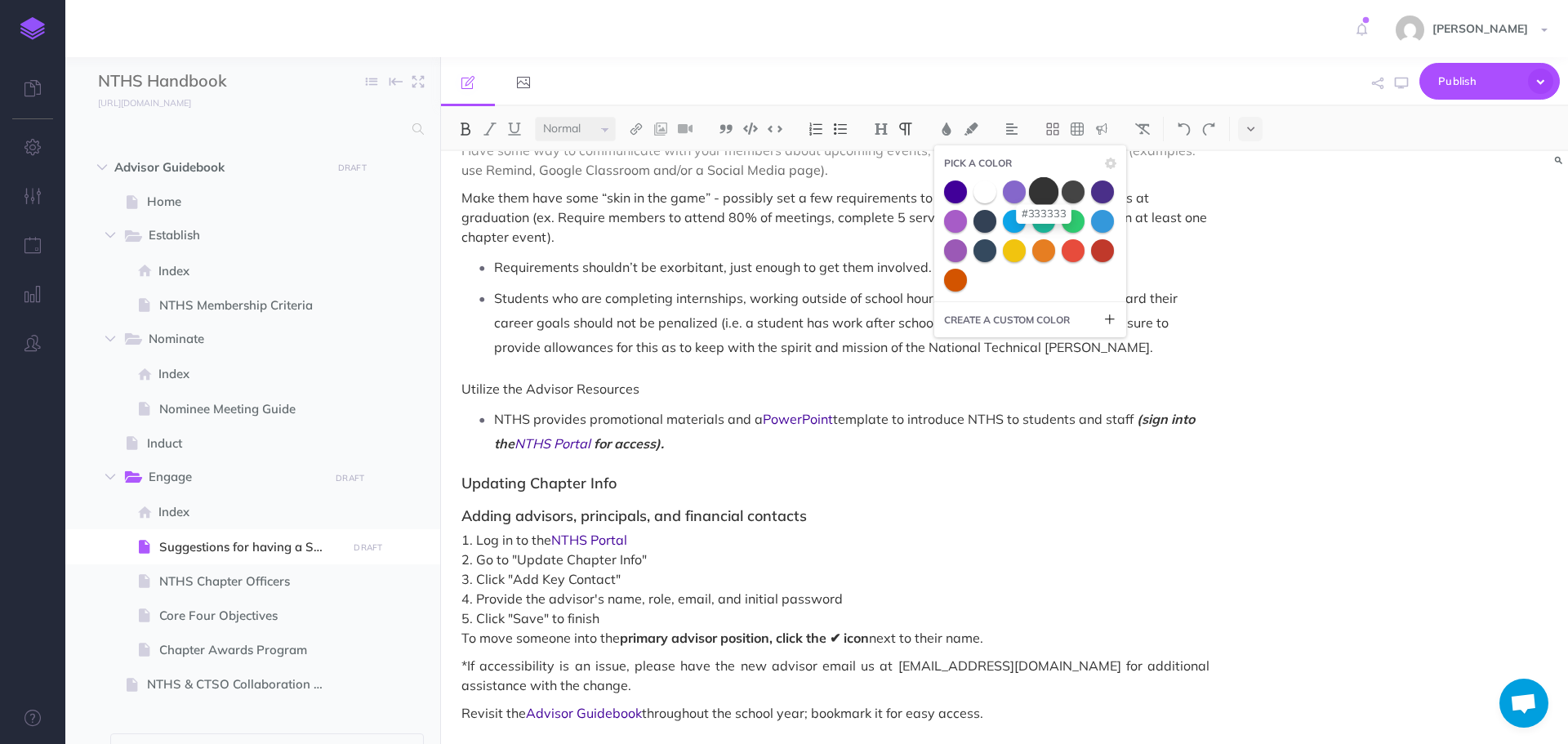
click at [1038, 192] on span at bounding box center [1043, 191] width 29 height 29
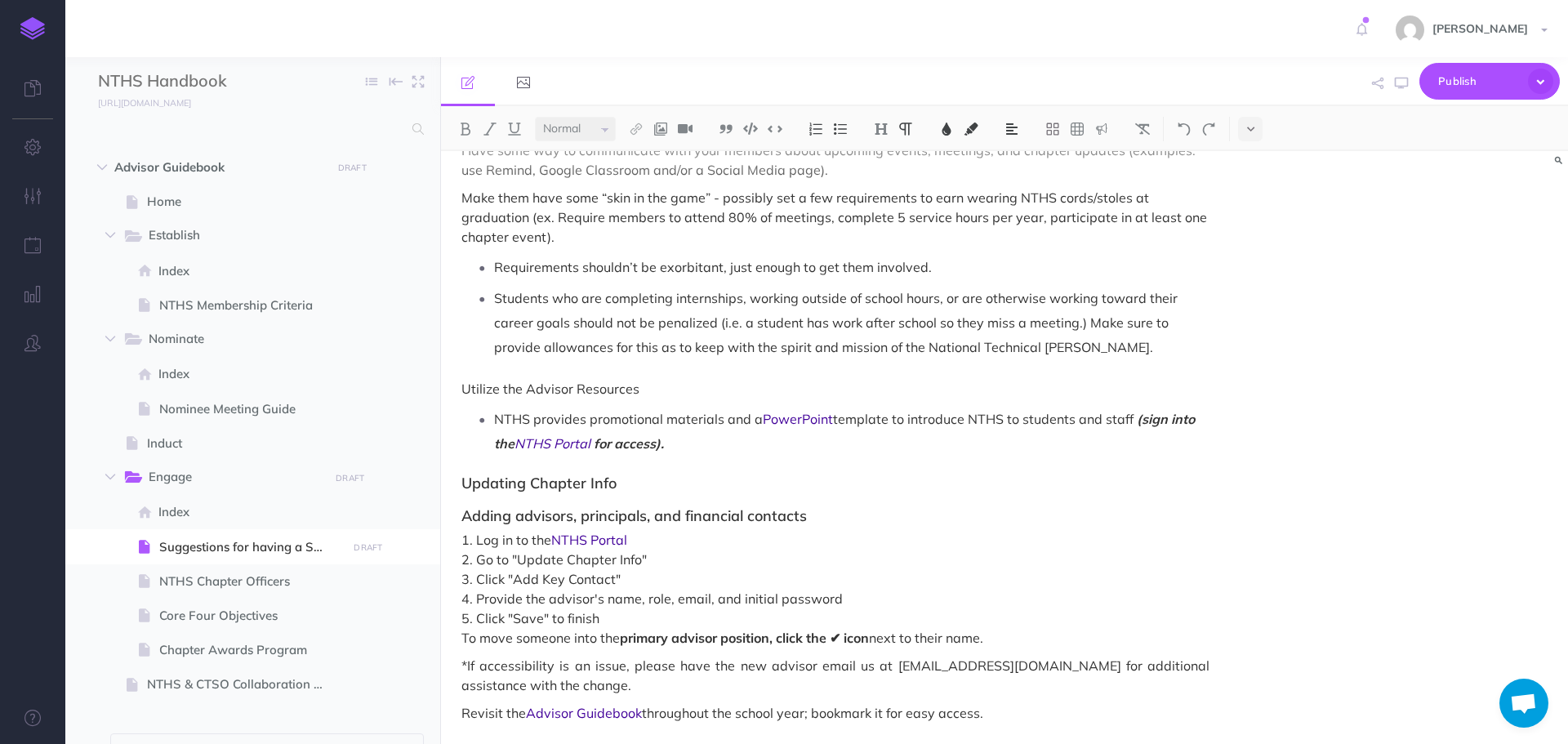
click at [1083, 580] on span "2. Go to "Update Chapter Info" 3. Click "Add Key Contact" 4. Provide the adviso…" at bounding box center [835, 589] width 748 height 78
click at [1467, 92] on span "Publish" at bounding box center [1479, 81] width 82 height 25
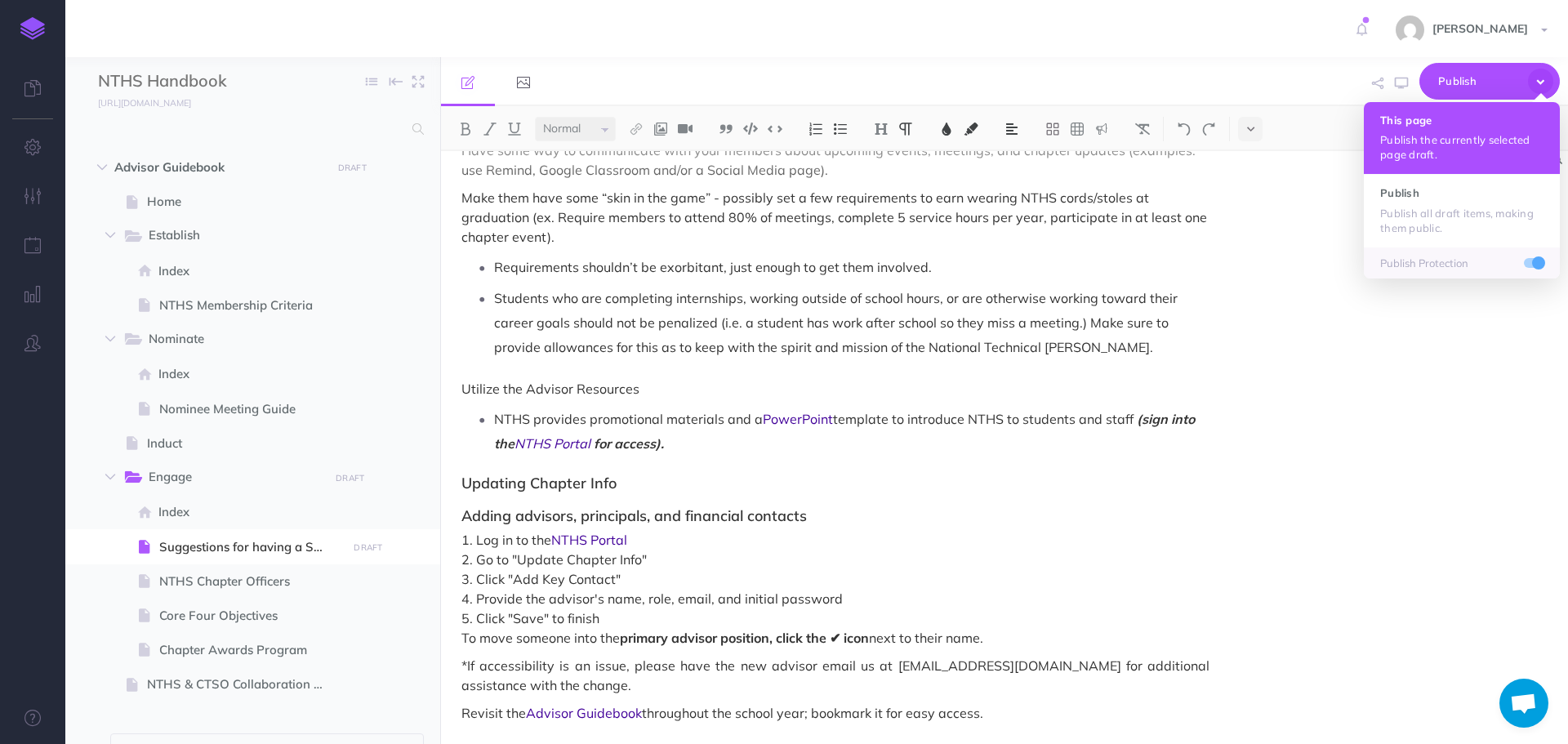
click at [1441, 144] on p "Publish the currently selected page draft." at bounding box center [1461, 147] width 163 height 29
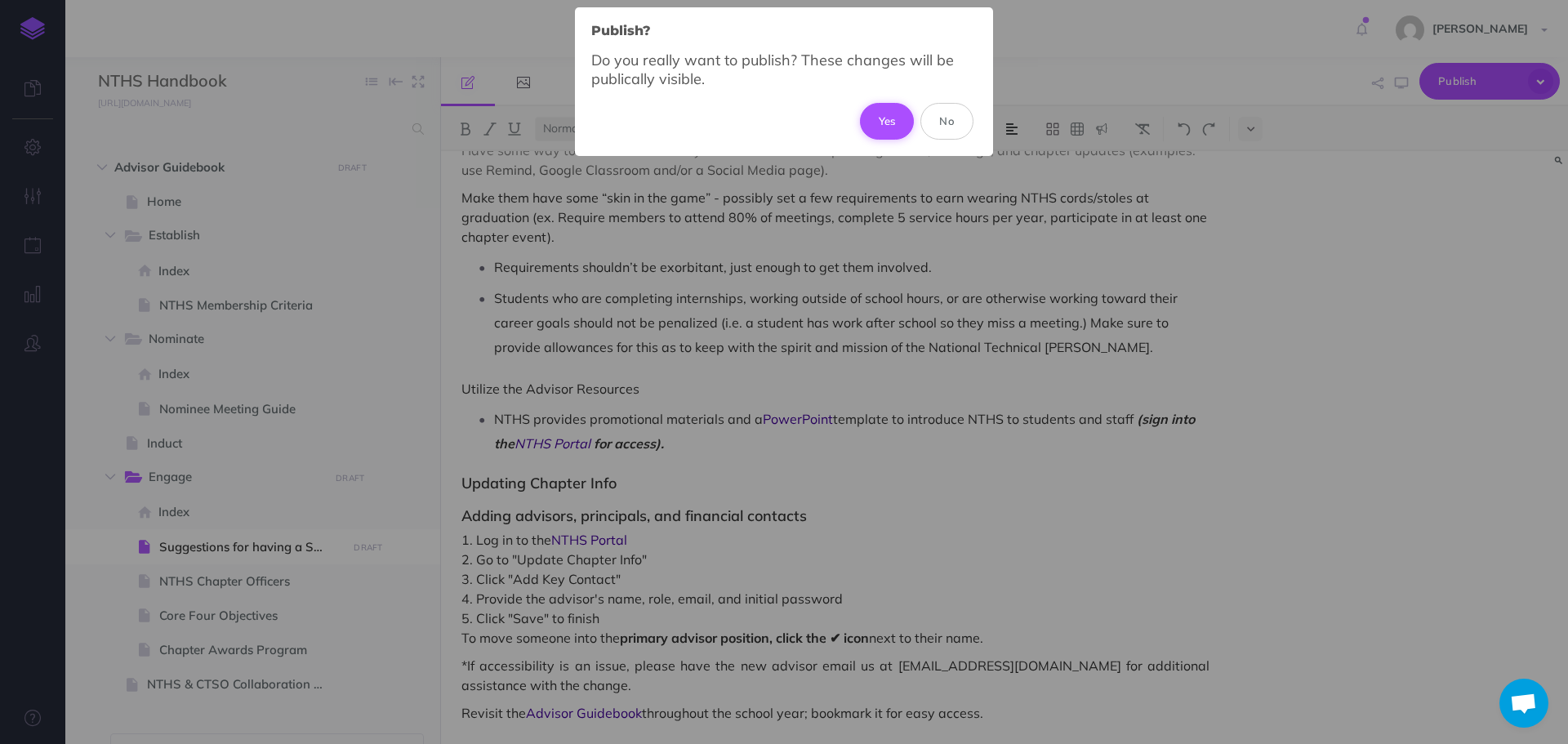
click at [875, 124] on button "Yes" at bounding box center [888, 121] width 55 height 36
